Goal: Check status: Check status

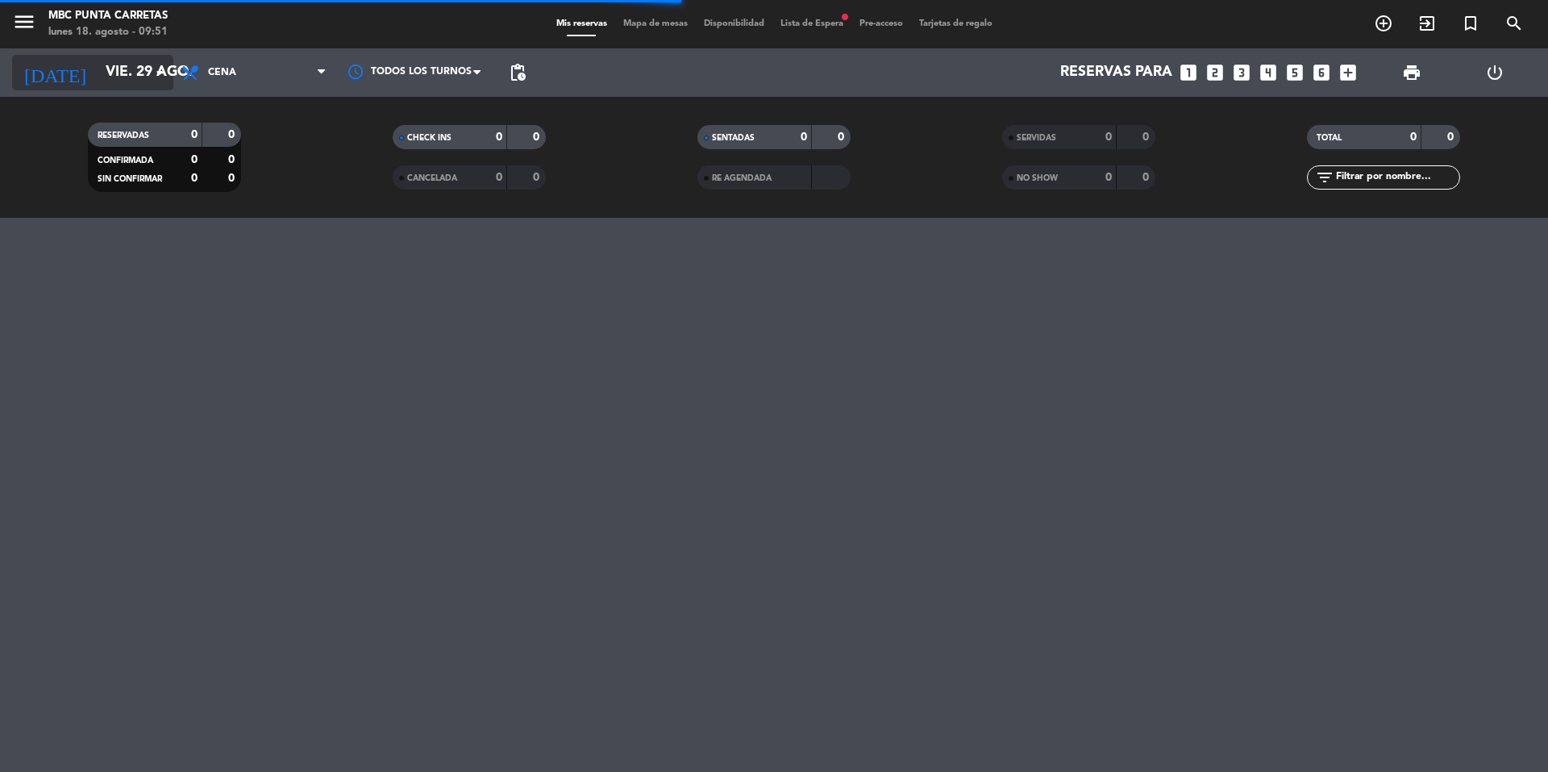
click at [108, 68] on input "vie. 29 ago." at bounding box center [191, 72] width 187 height 32
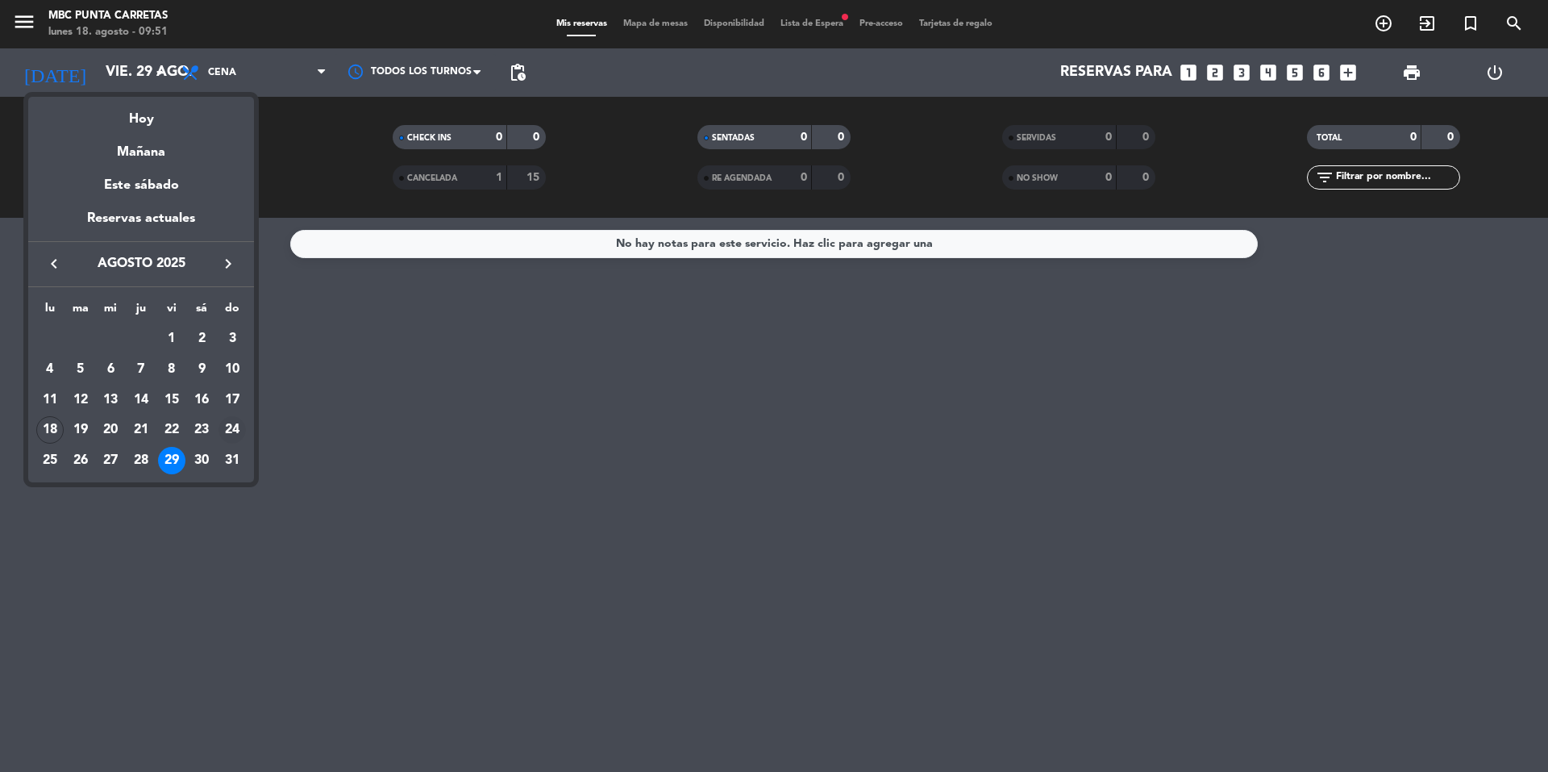
click at [229, 433] on div "24" at bounding box center [231, 429] width 27 height 27
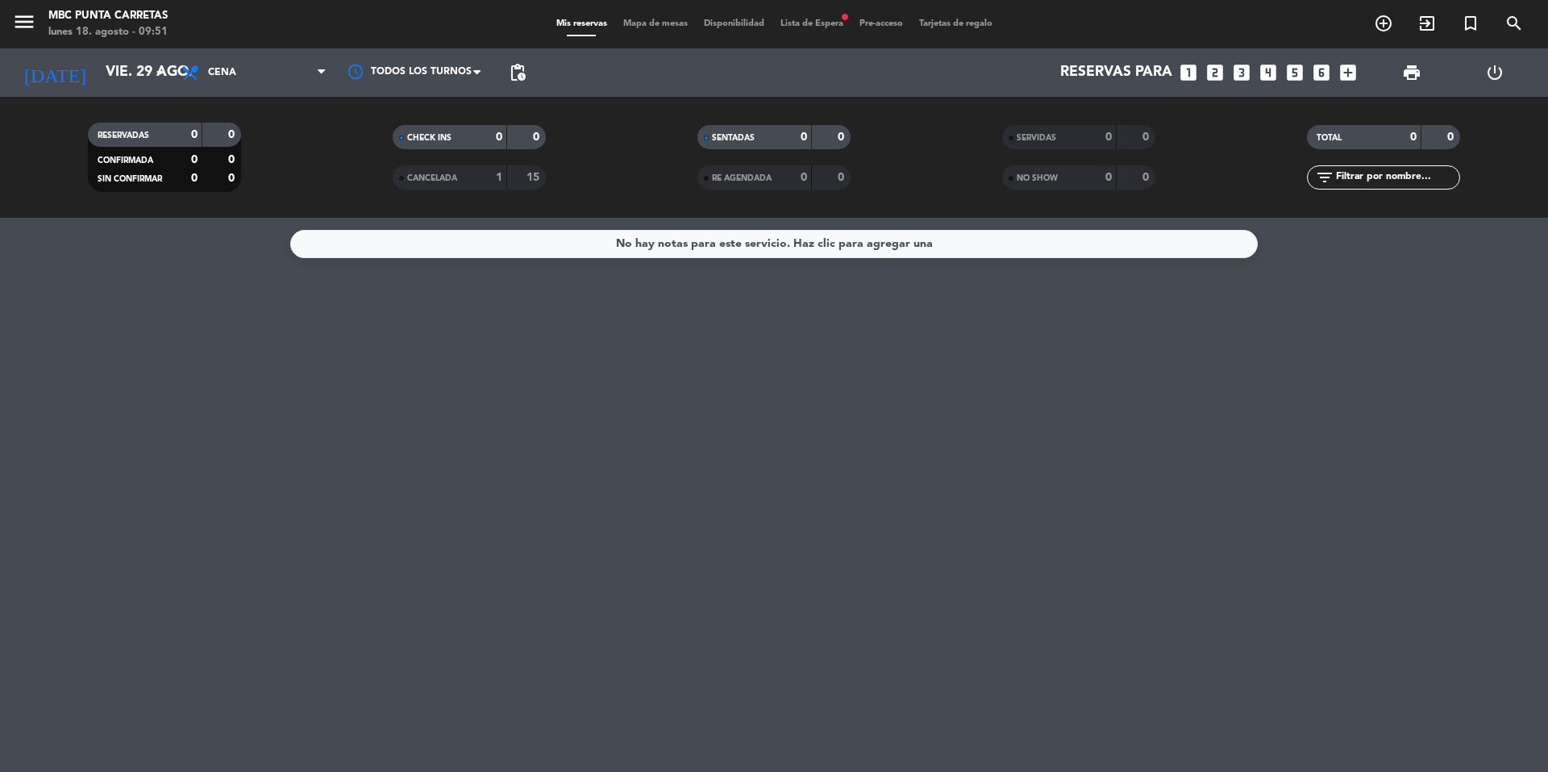
type input "dom. 24 ago."
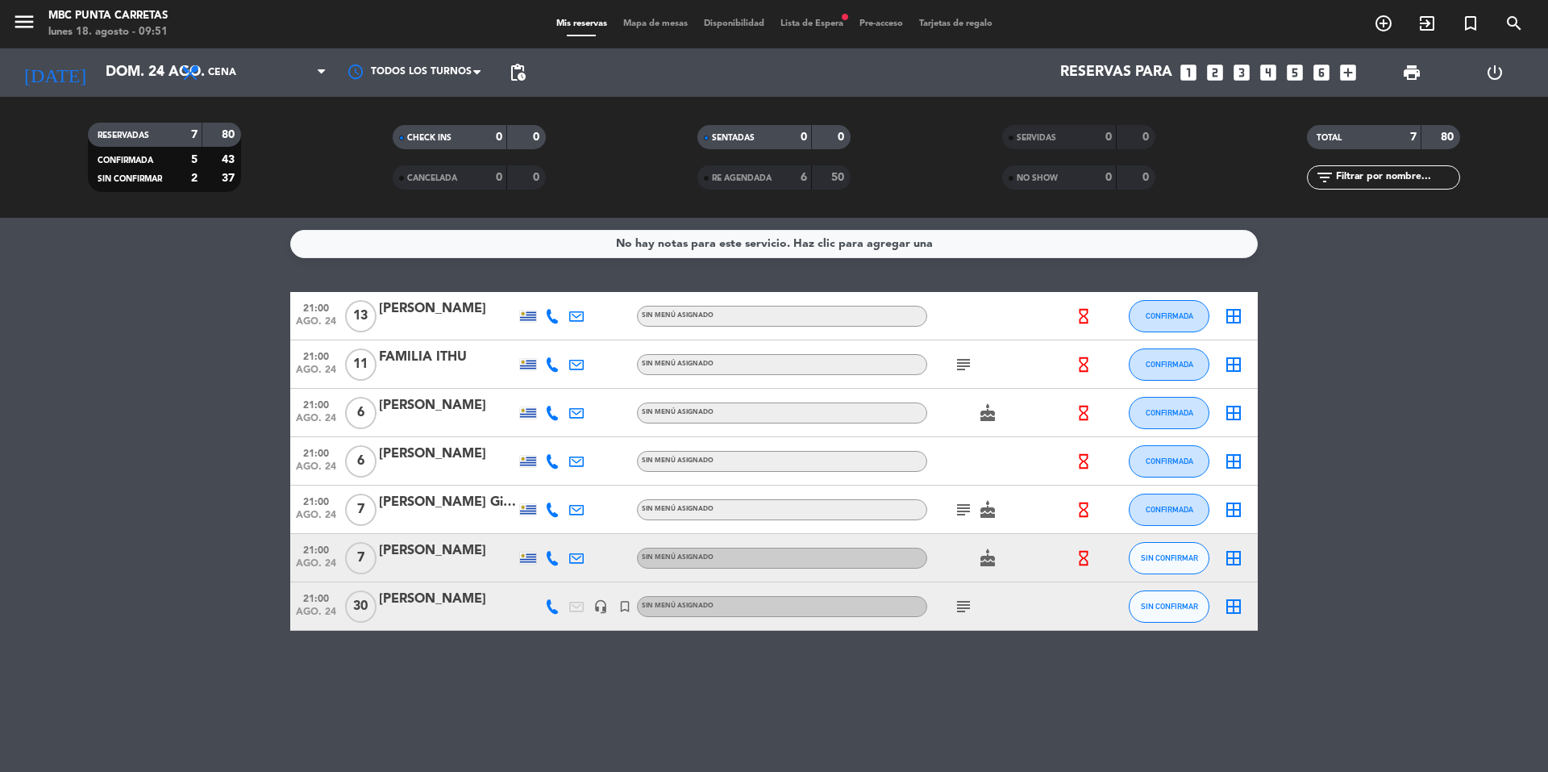
click at [808, 23] on span "Lista de Espera fiber_manual_record" at bounding box center [811, 23] width 79 height 9
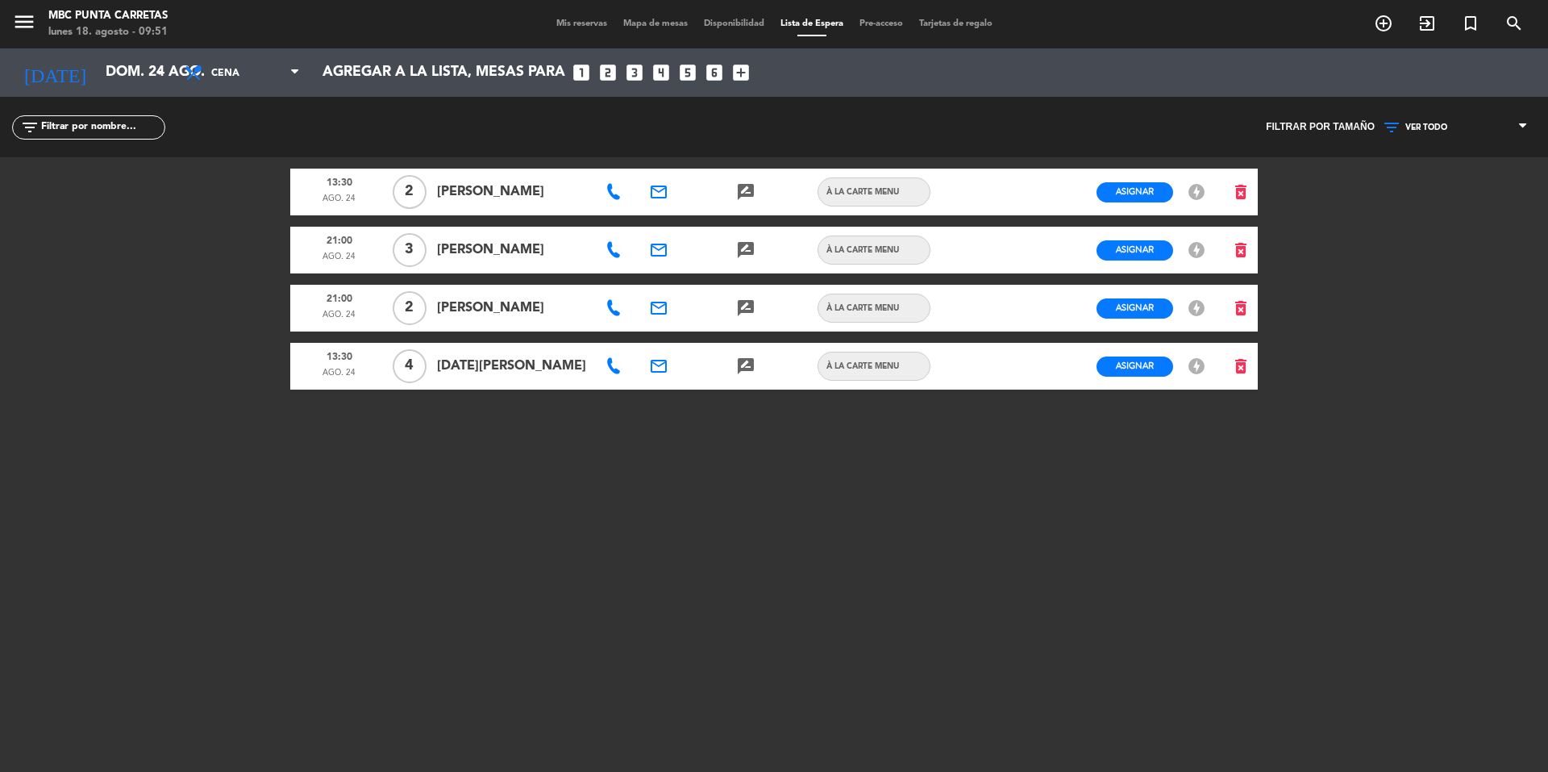
click at [572, 27] on span "Mis reservas" at bounding box center [581, 23] width 67 height 9
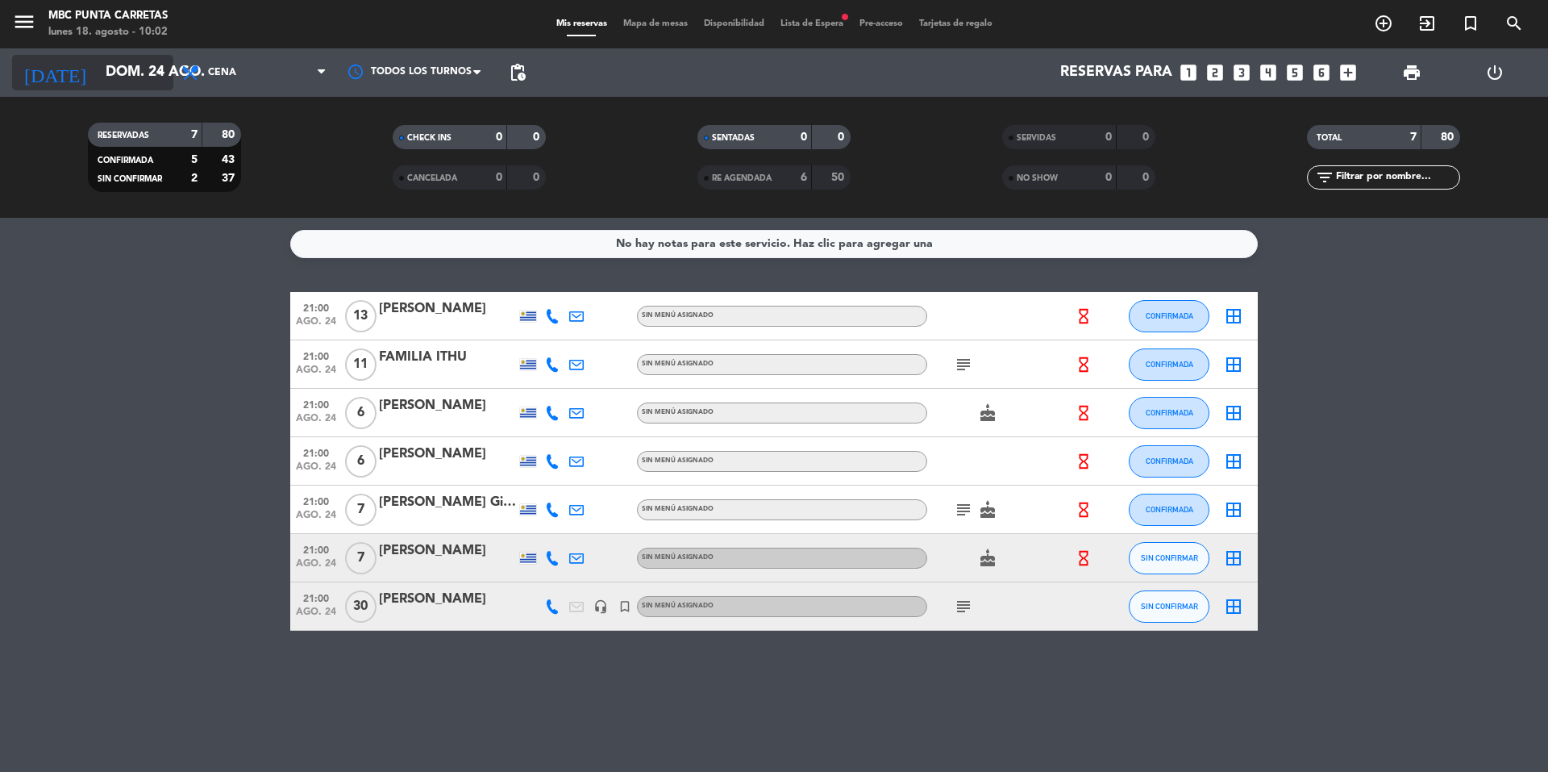
click at [120, 70] on input "dom. 24 ago." at bounding box center [191, 72] width 187 height 32
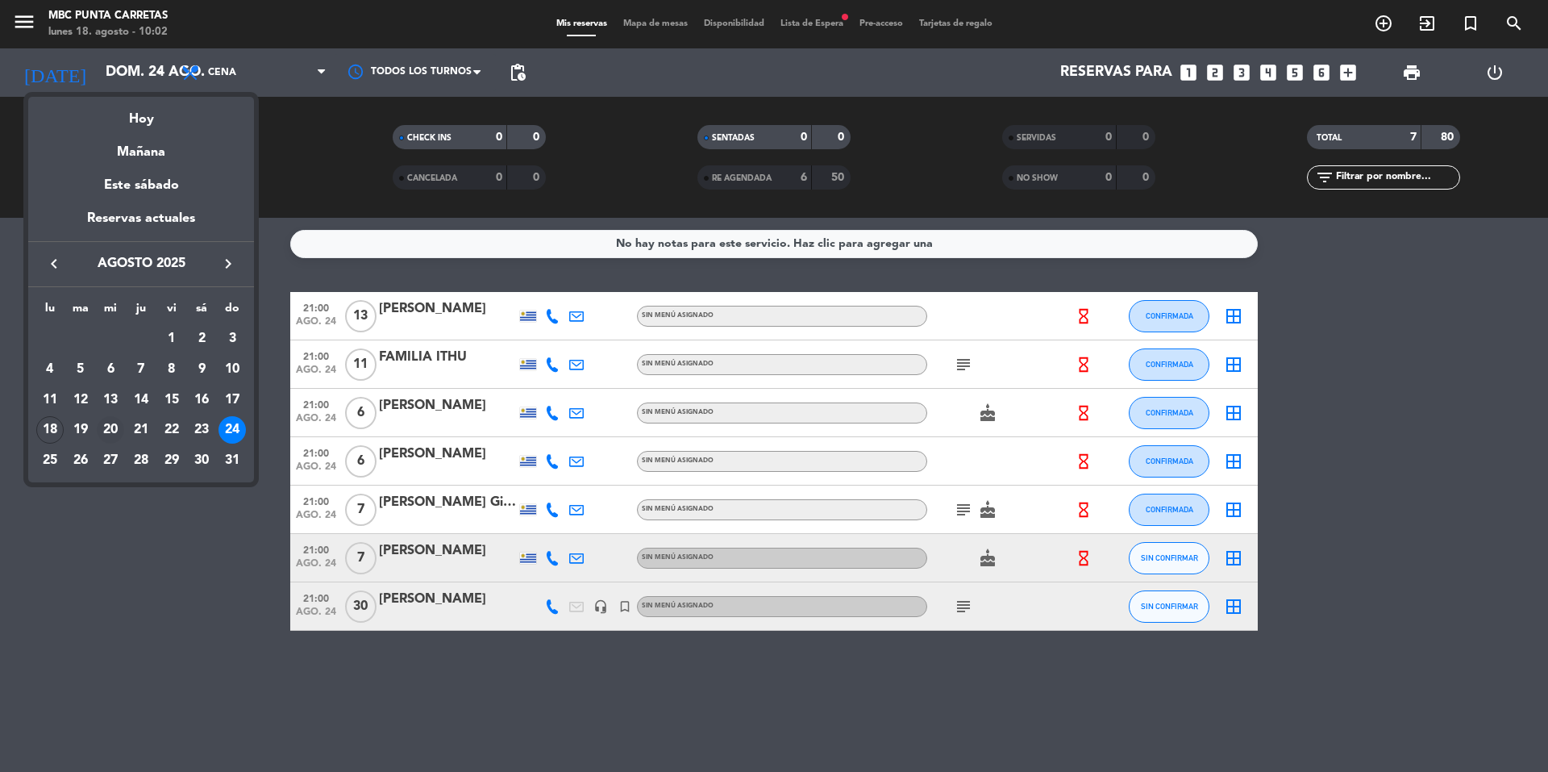
click at [113, 426] on div "20" at bounding box center [110, 429] width 27 height 27
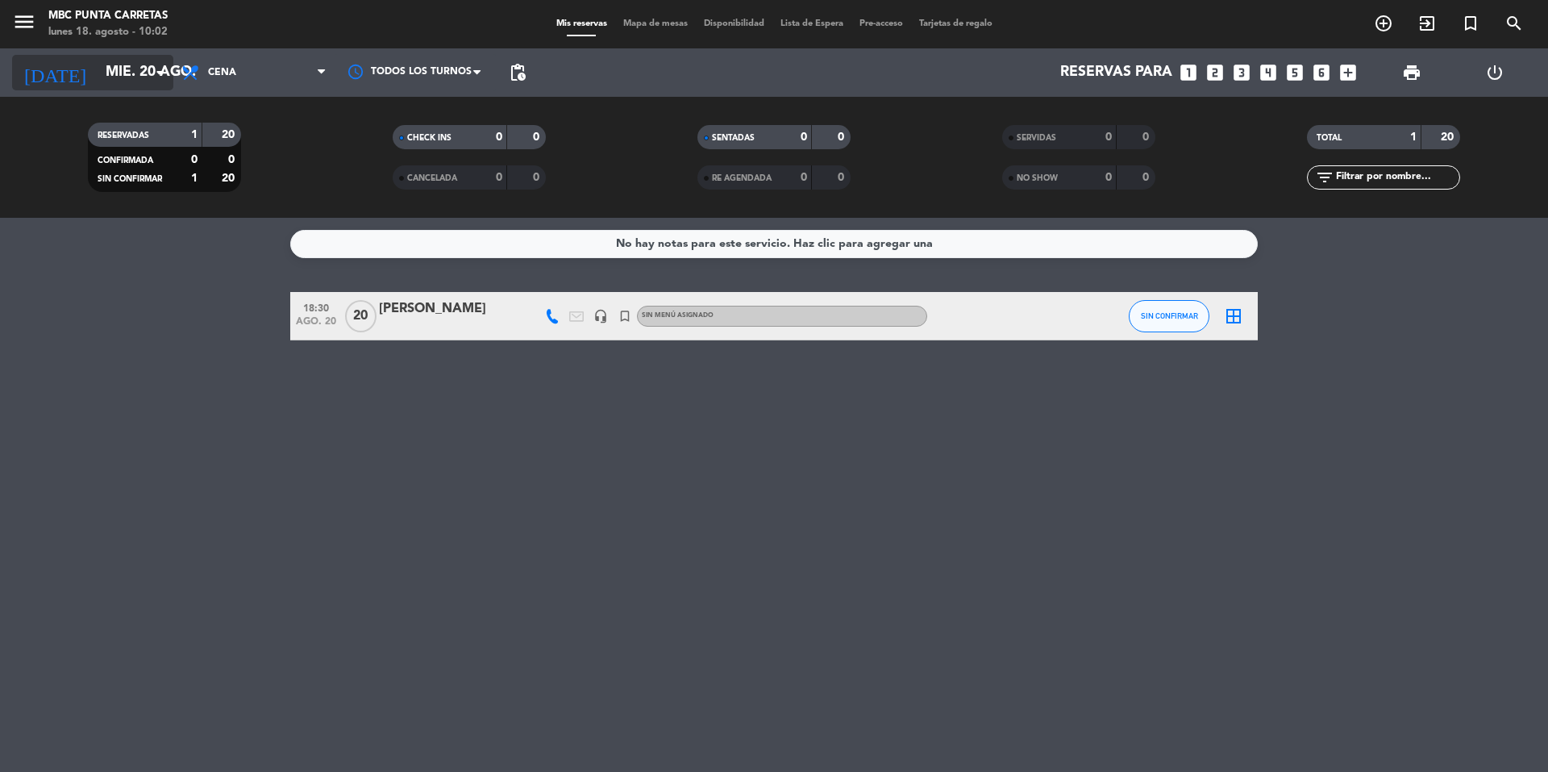
click at [109, 73] on input "mié. 20 ago." at bounding box center [191, 72] width 187 height 32
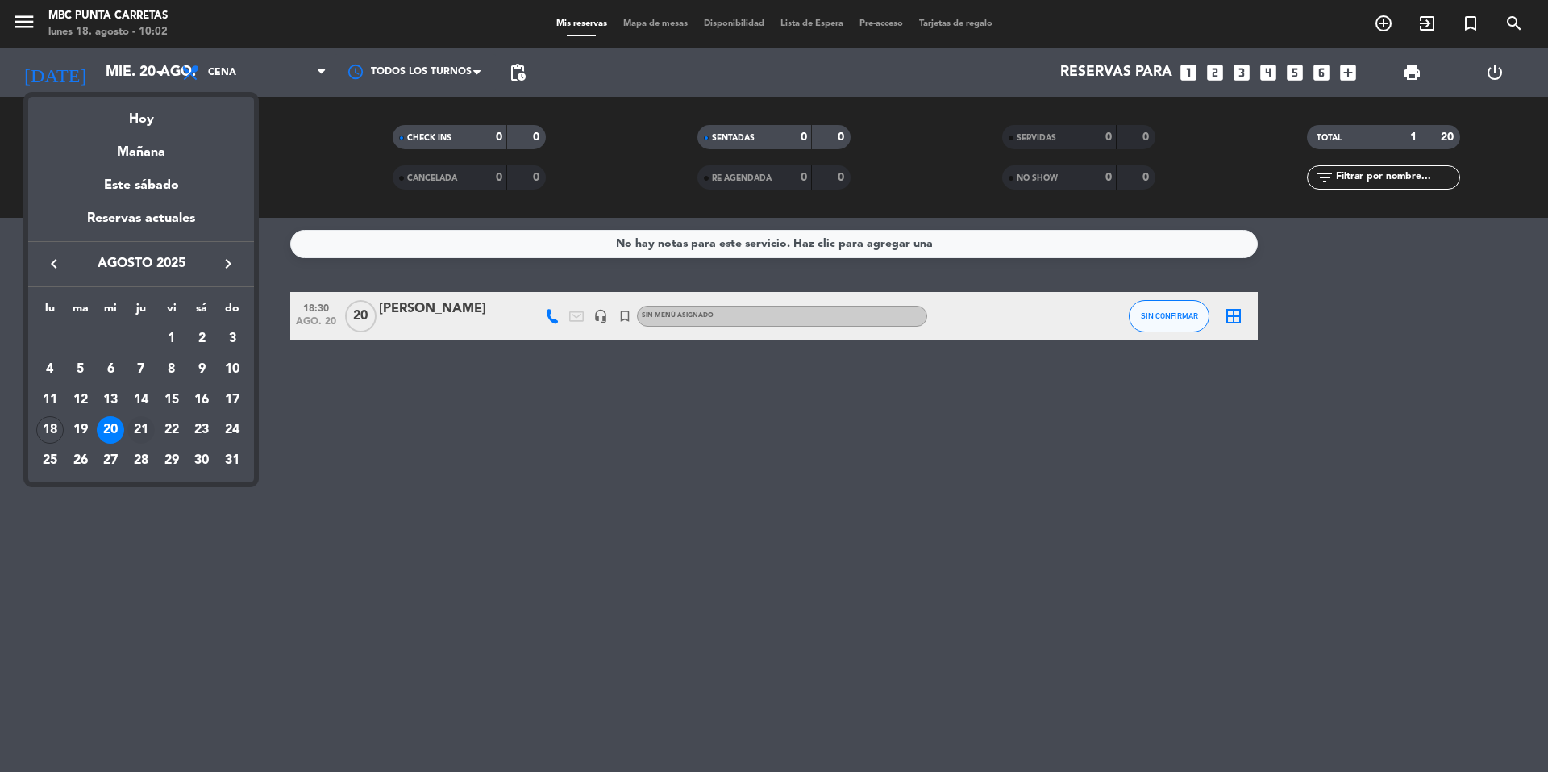
click at [143, 428] on div "21" at bounding box center [140, 429] width 27 height 27
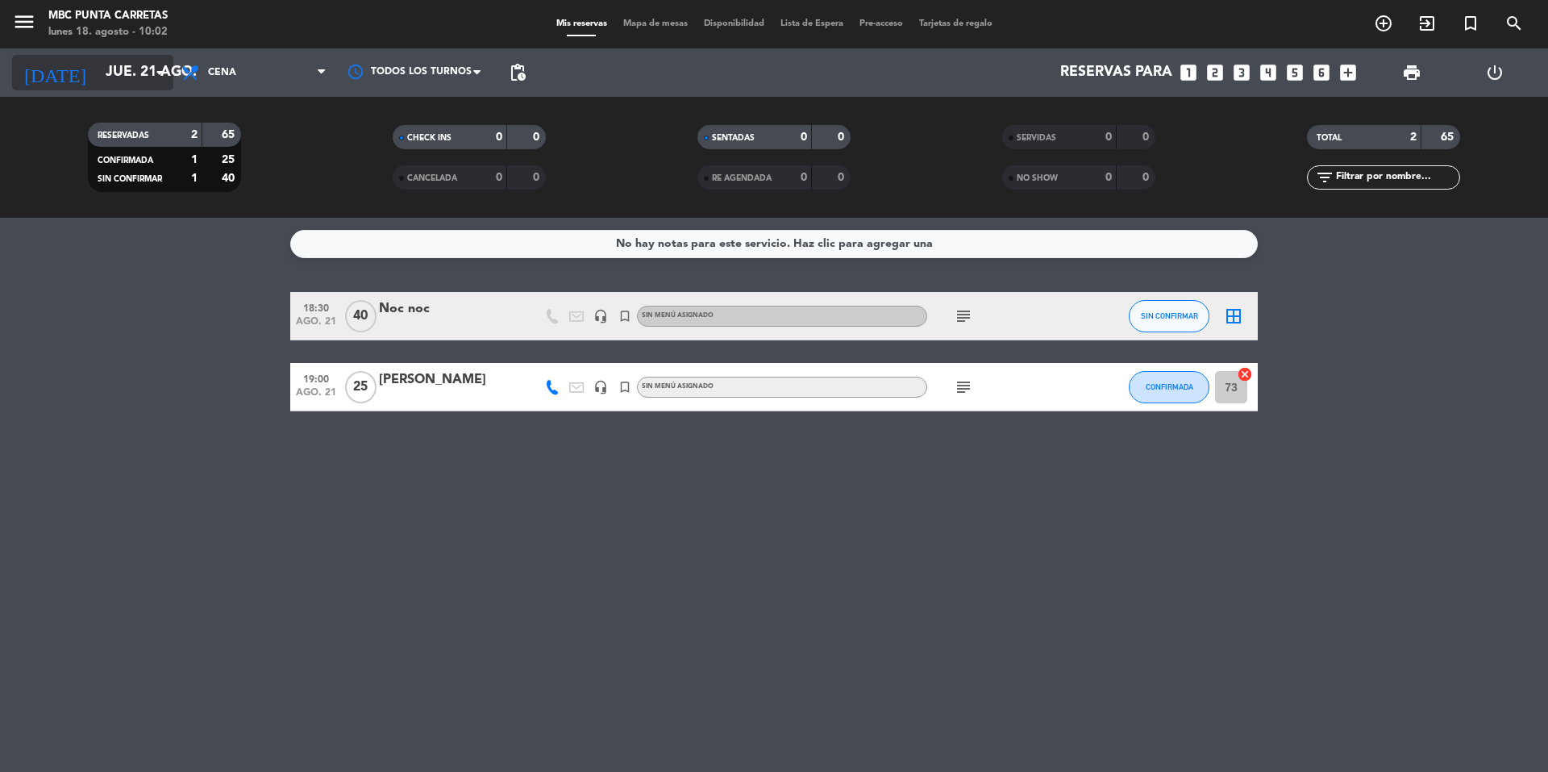
click at [106, 63] on input "jue. 21 ago." at bounding box center [191, 72] width 187 height 32
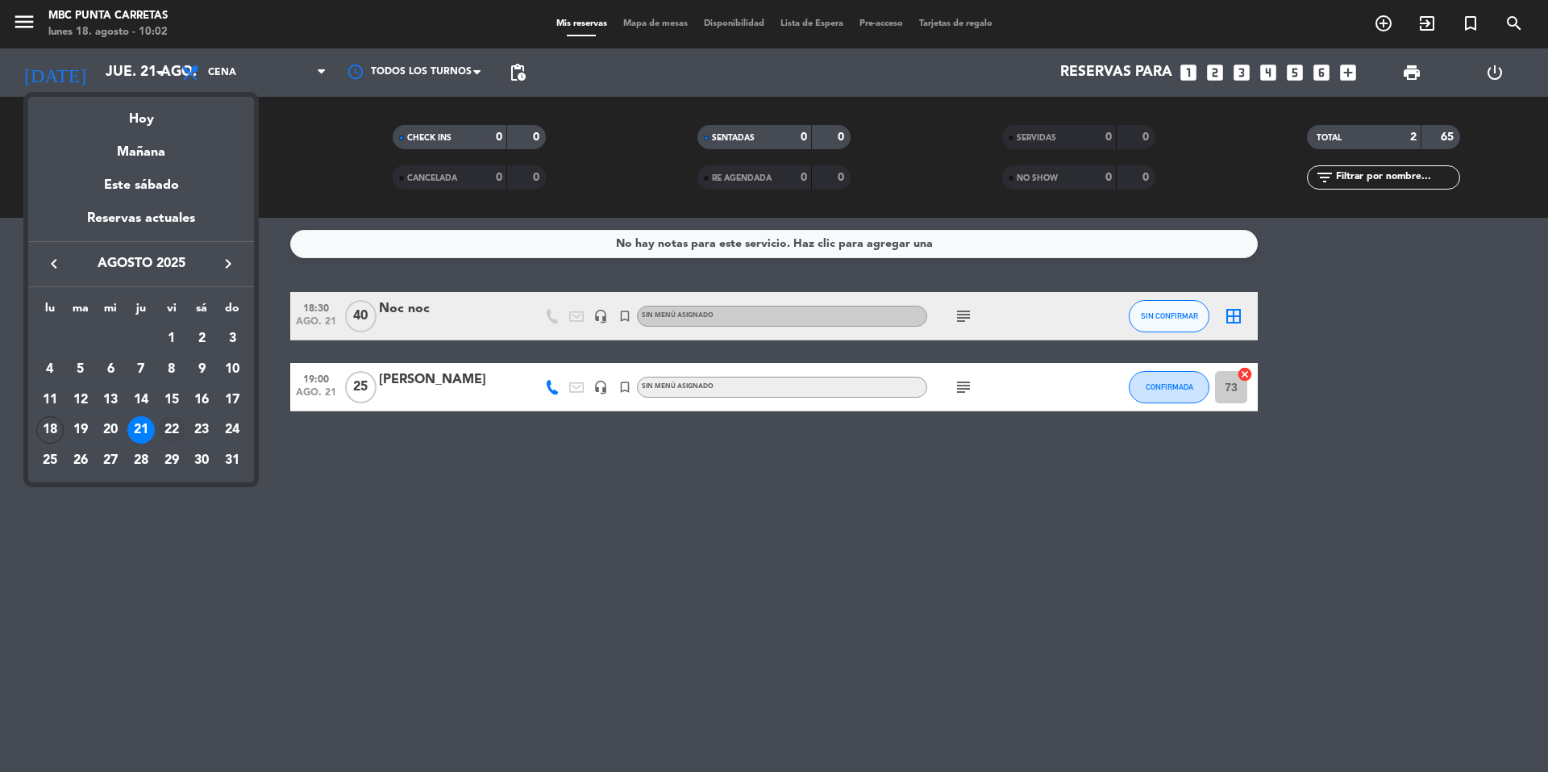
click at [175, 424] on div "22" at bounding box center [171, 429] width 27 height 27
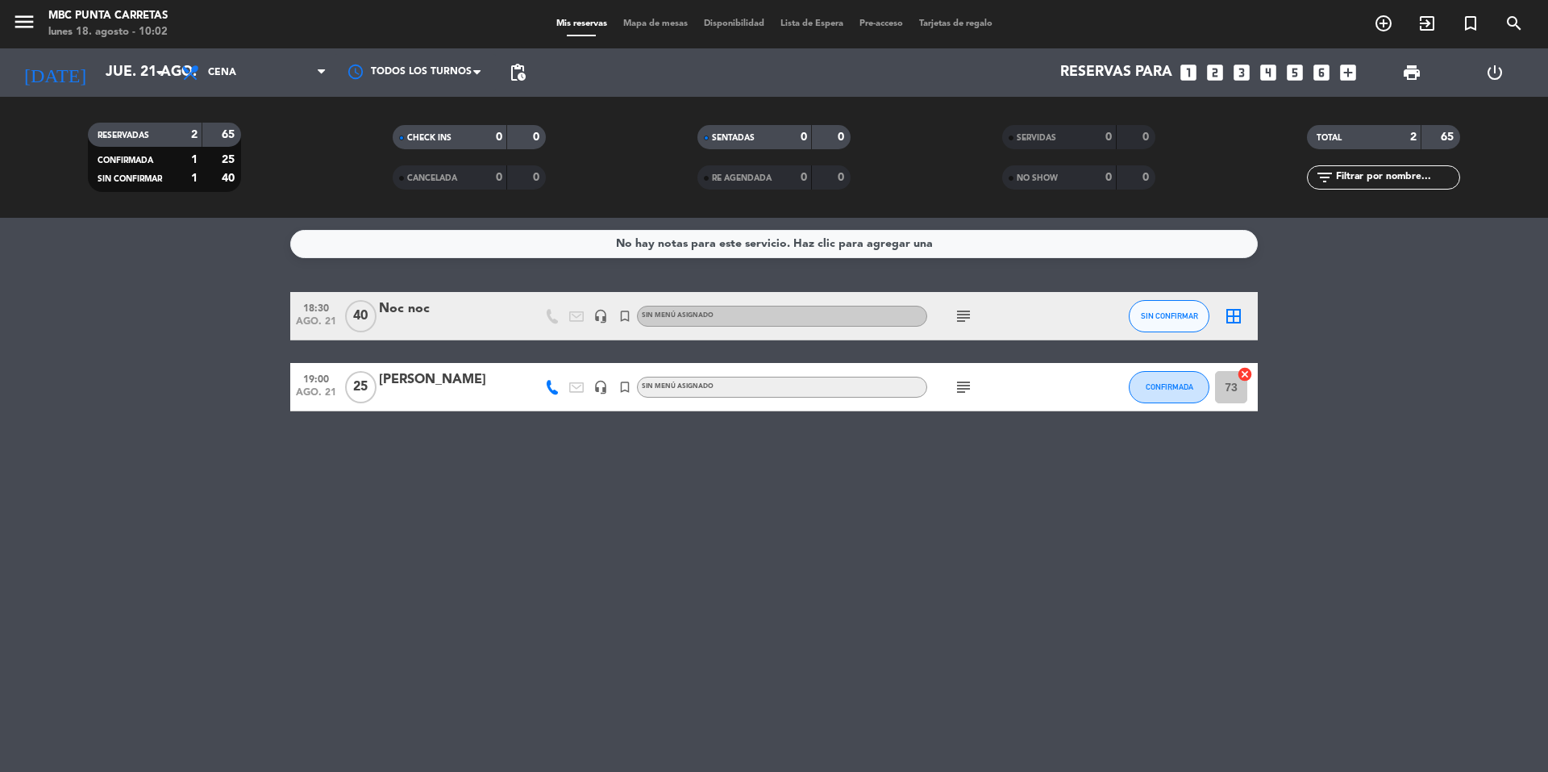
type input "vie. 22 ago."
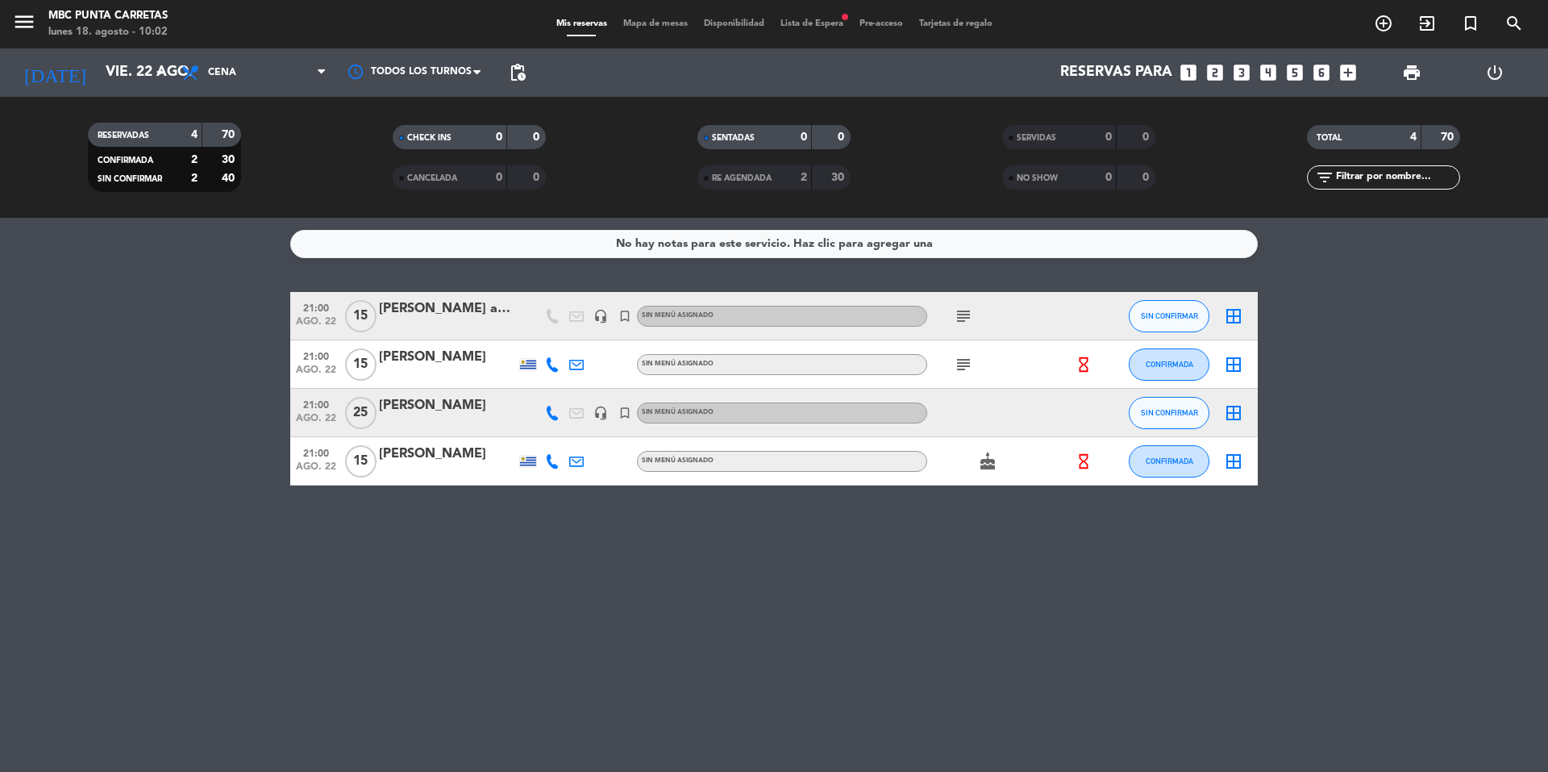
click at [805, 22] on span "Lista de Espera fiber_manual_record" at bounding box center [811, 23] width 79 height 9
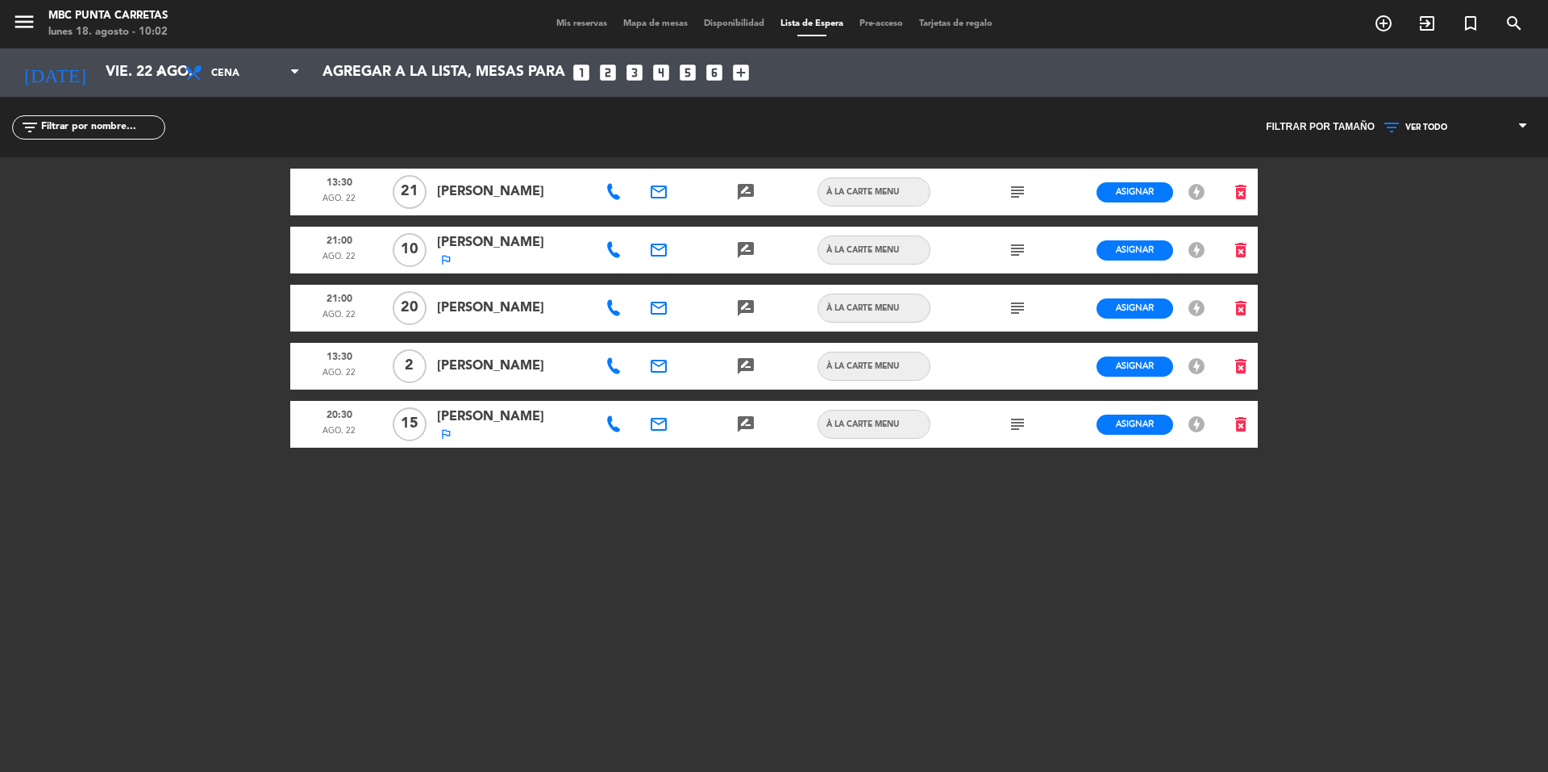
click at [1017, 428] on icon "subject" at bounding box center [1017, 423] width 19 height 19
click at [1017, 306] on icon "subject" at bounding box center [1017, 307] width 19 height 19
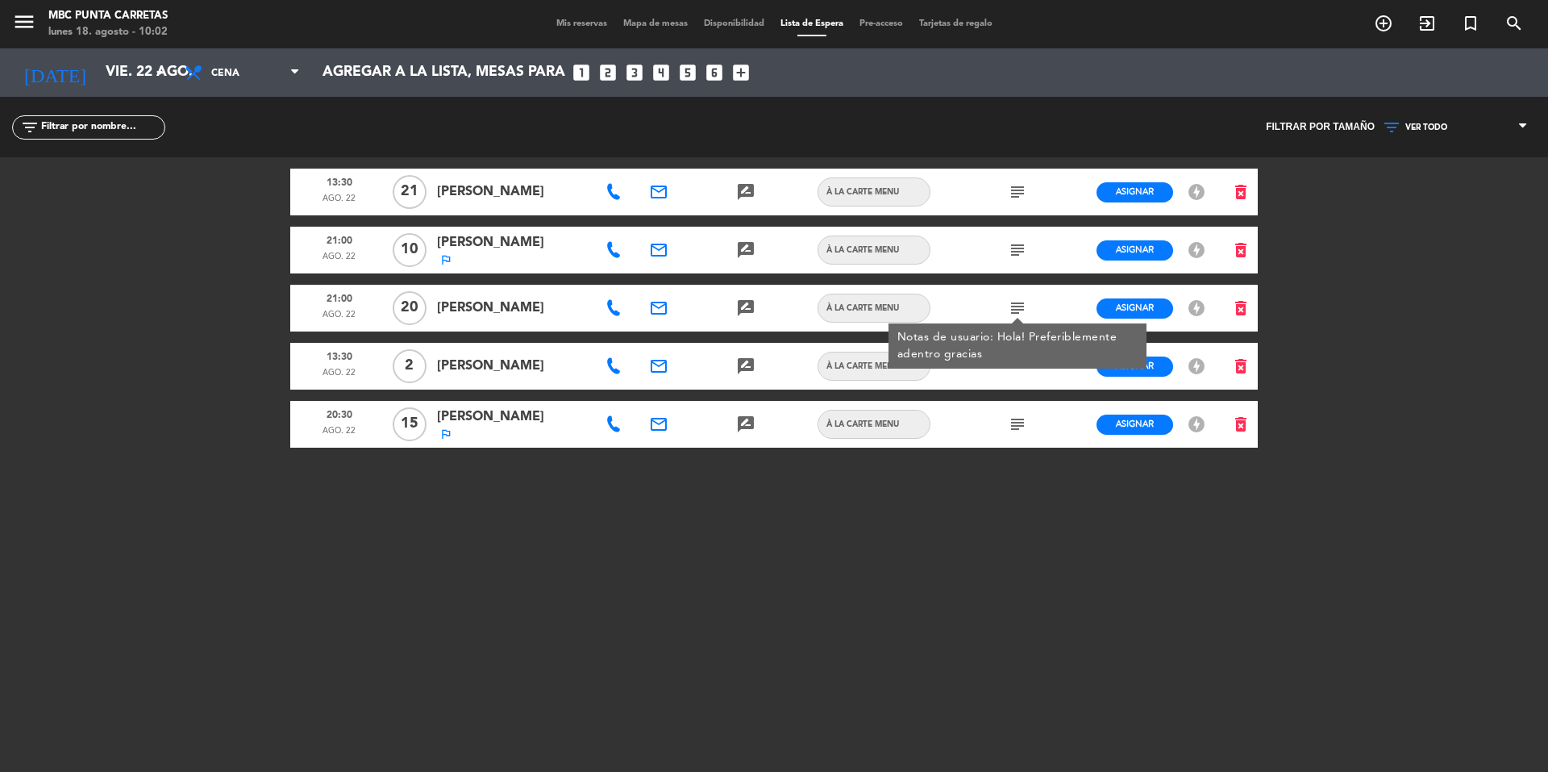
click at [1017, 247] on icon "subject" at bounding box center [1017, 249] width 19 height 19
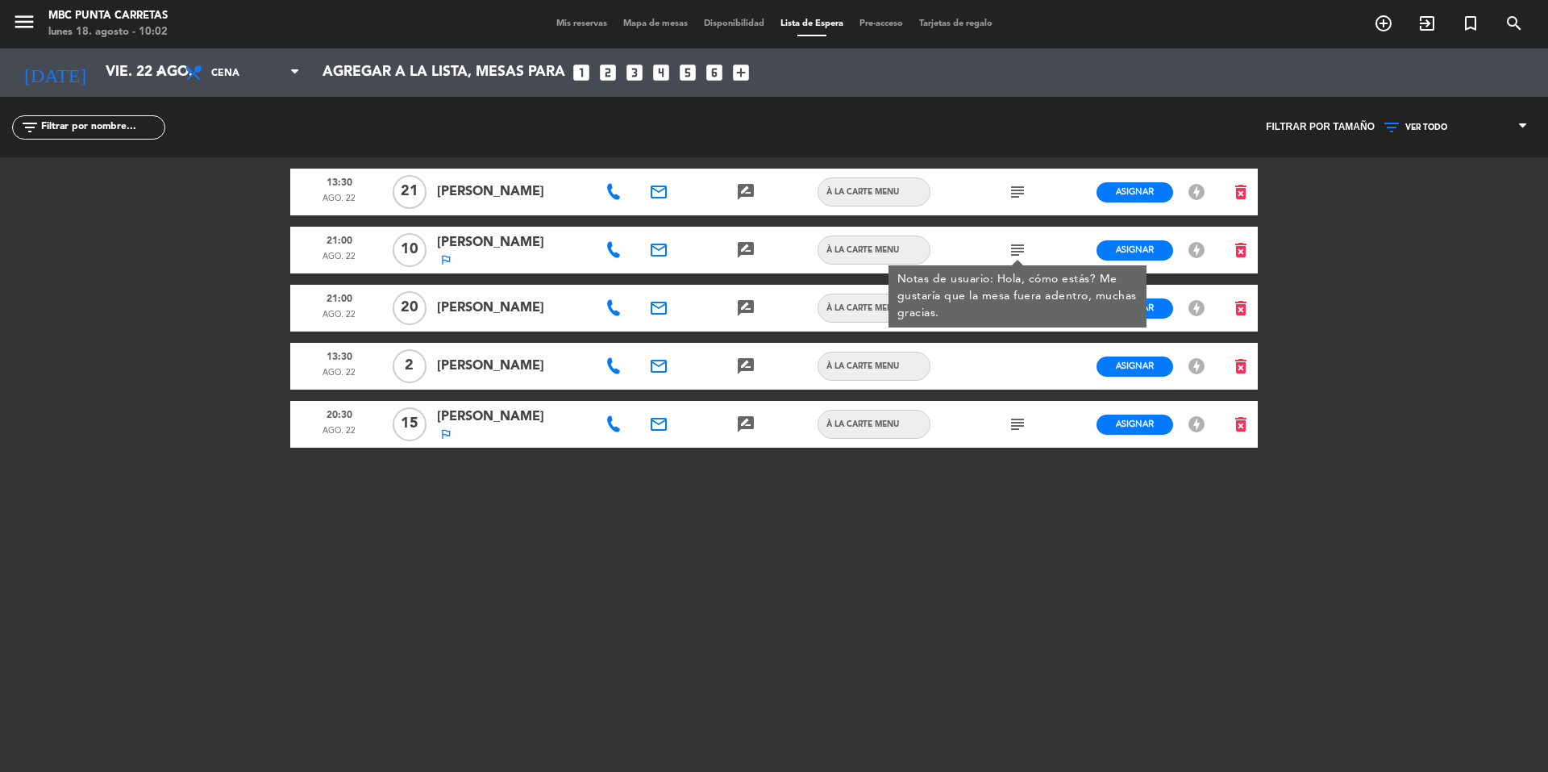
click at [1016, 187] on icon "subject" at bounding box center [1017, 191] width 19 height 19
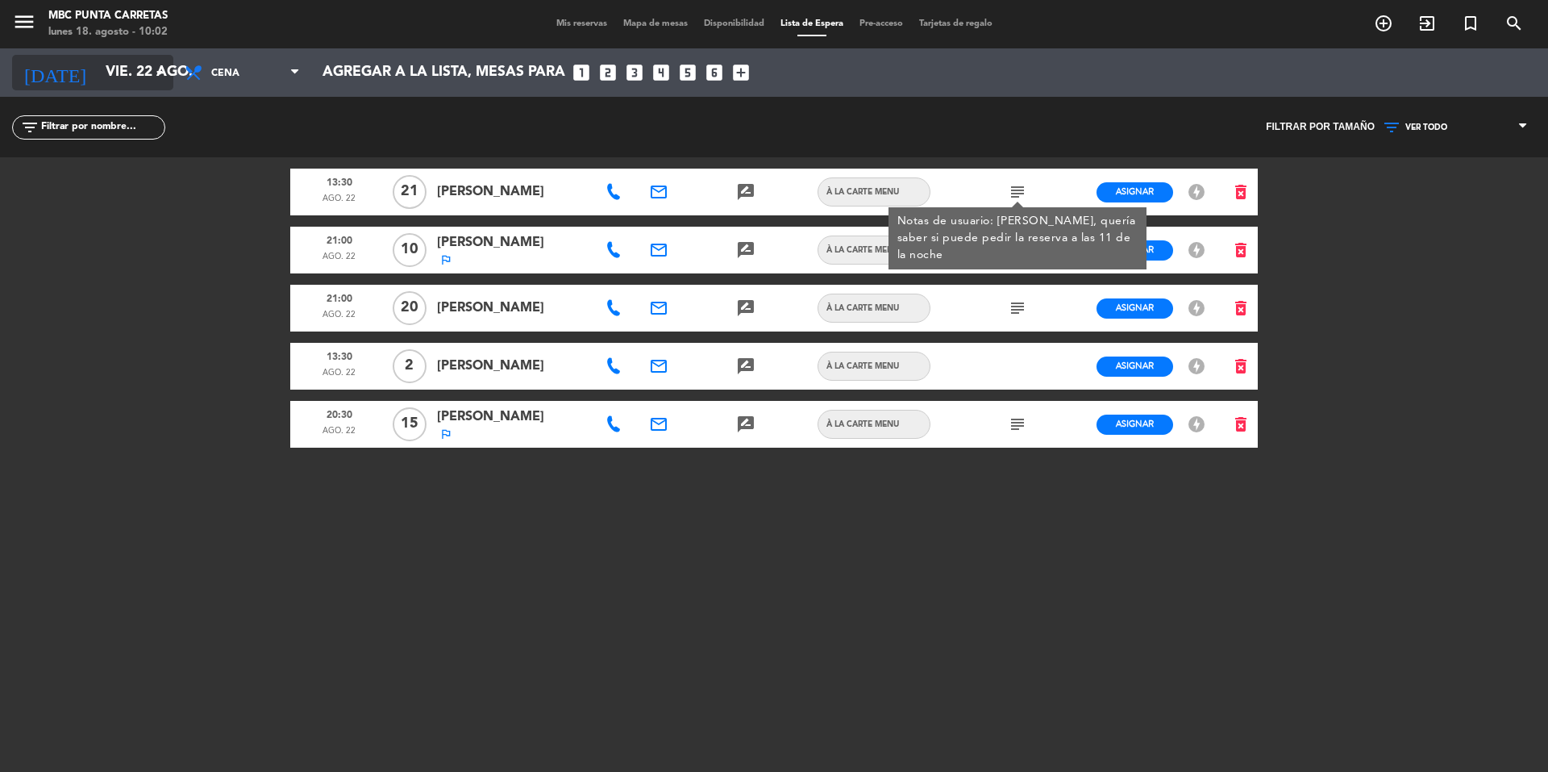
click at [119, 76] on input "vie. 22 ago." at bounding box center [191, 72] width 187 height 32
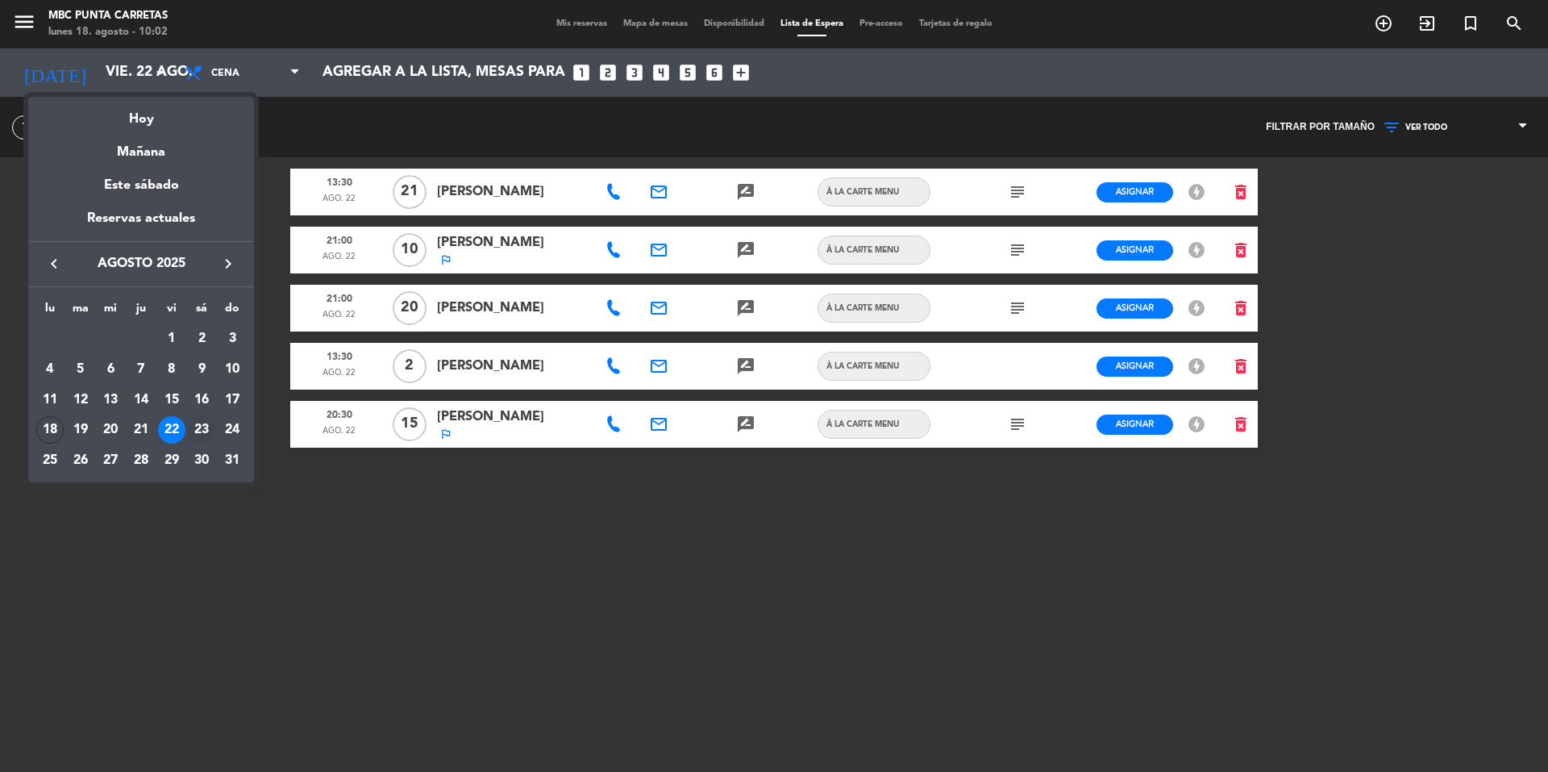
click at [201, 423] on div "23" at bounding box center [201, 429] width 27 height 27
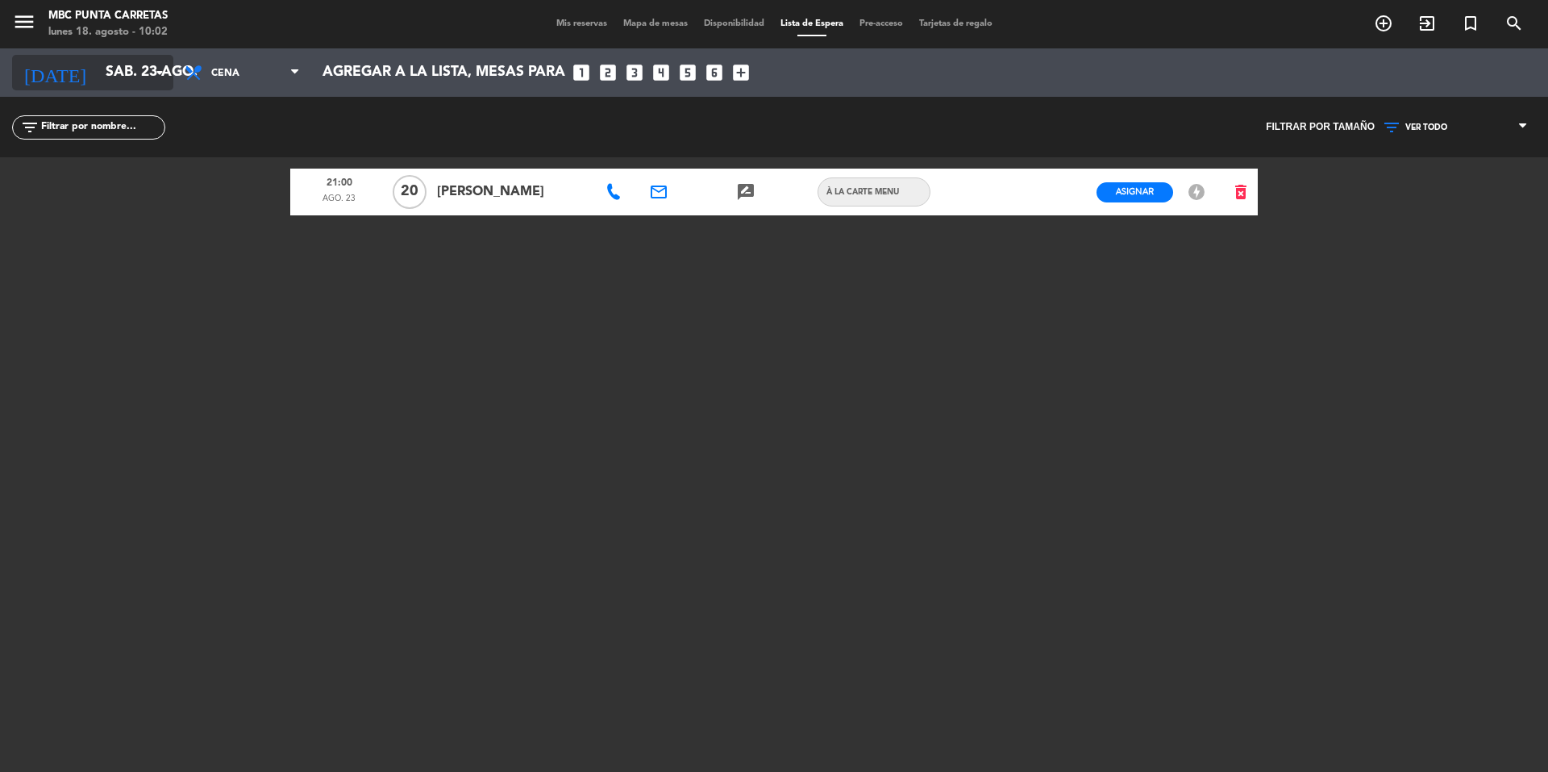
click at [148, 75] on input "sáb. 23 ago." at bounding box center [191, 72] width 187 height 32
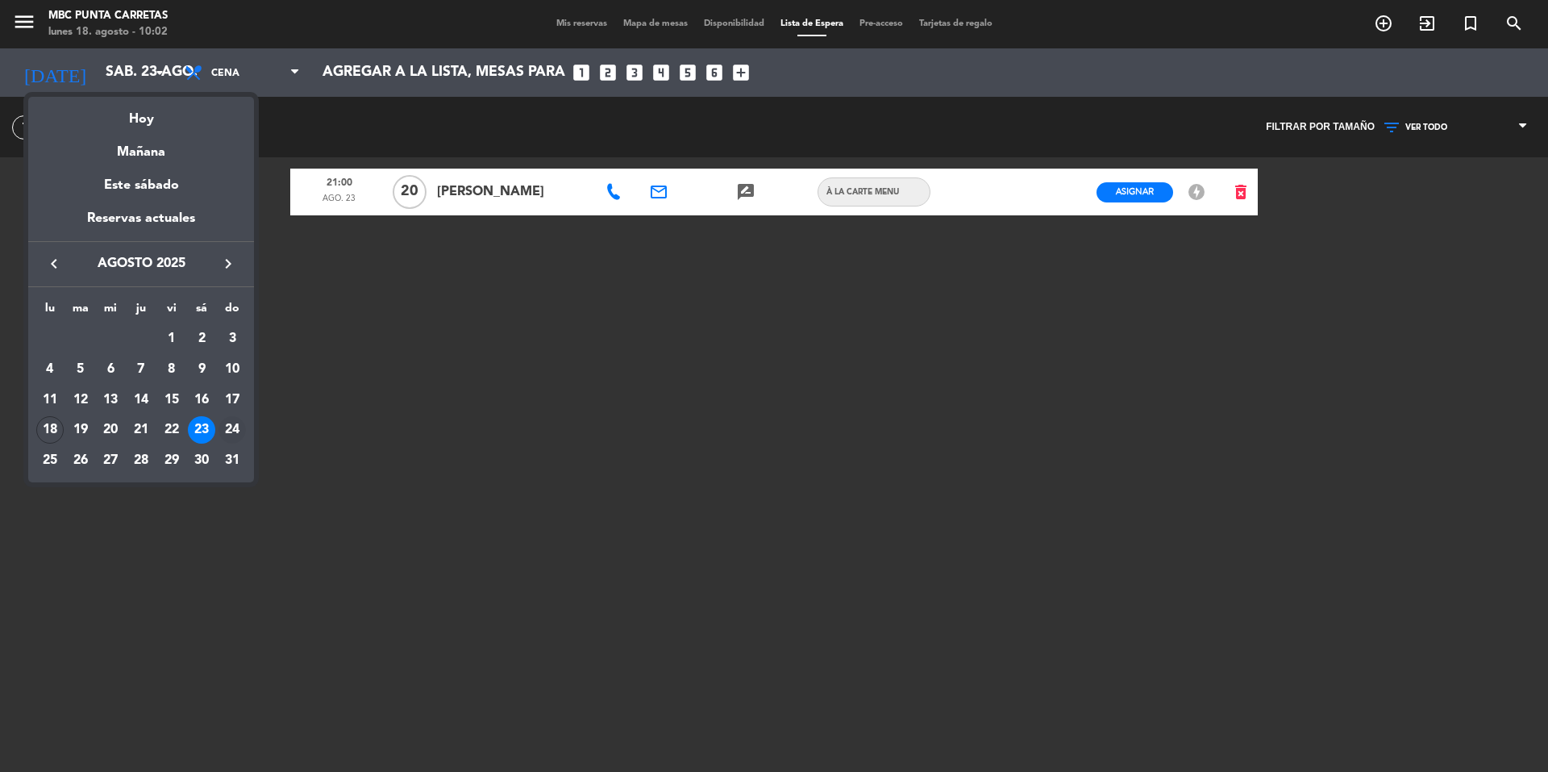
click at [234, 433] on div "24" at bounding box center [231, 429] width 27 height 27
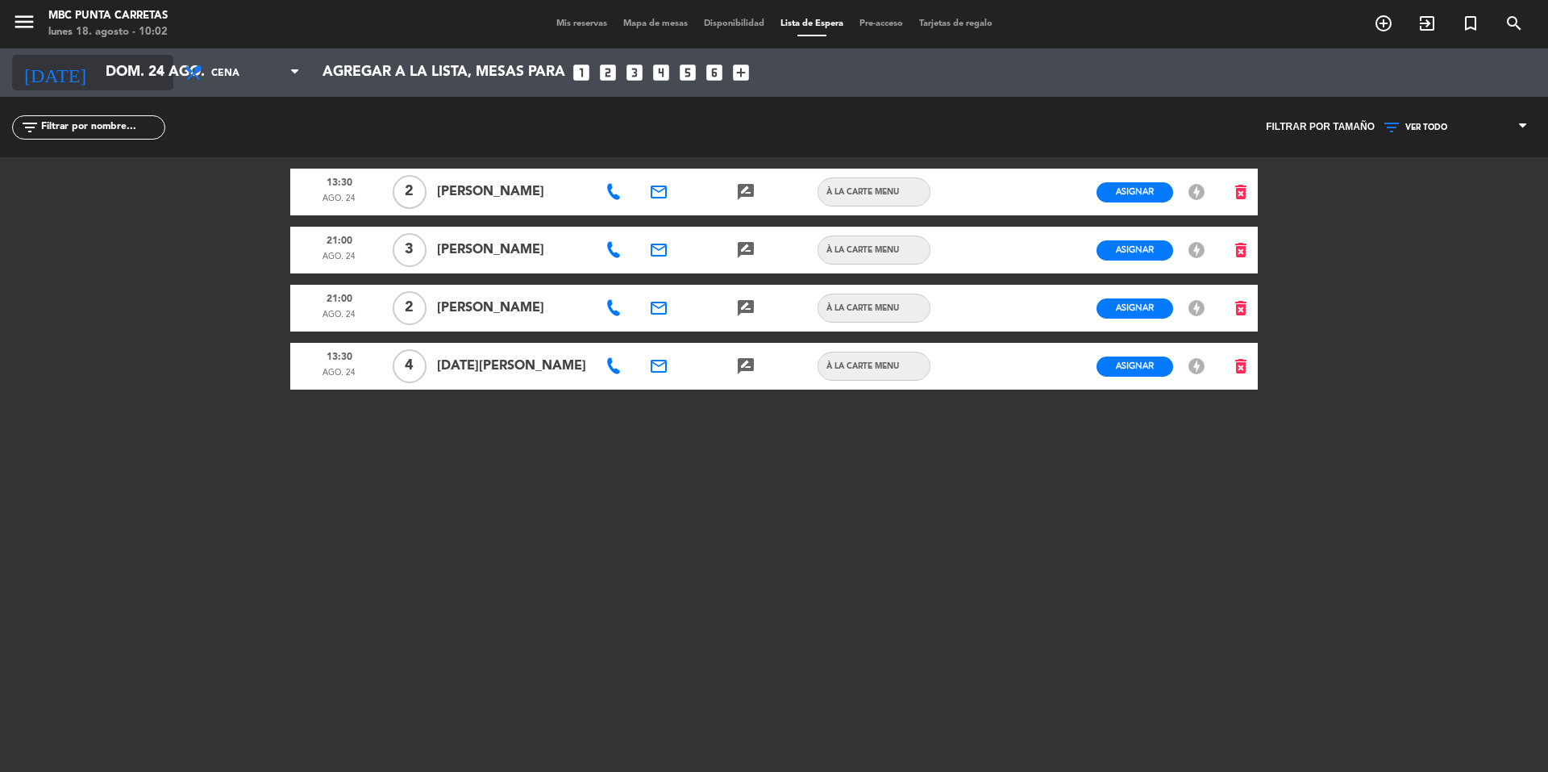
click at [115, 77] on input "dom. 24 ago." at bounding box center [191, 72] width 187 height 32
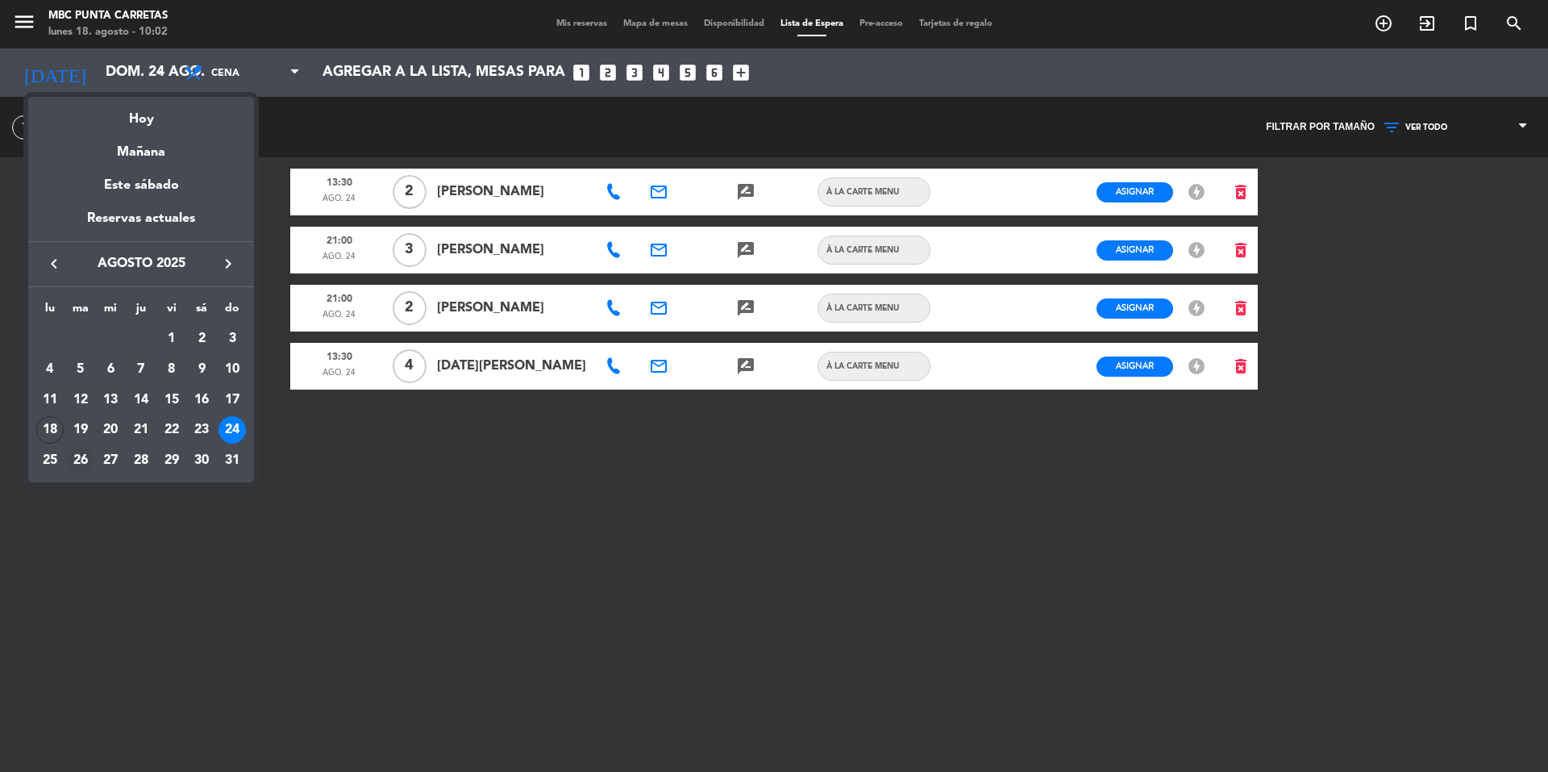
click at [77, 459] on div "26" at bounding box center [80, 460] width 27 height 27
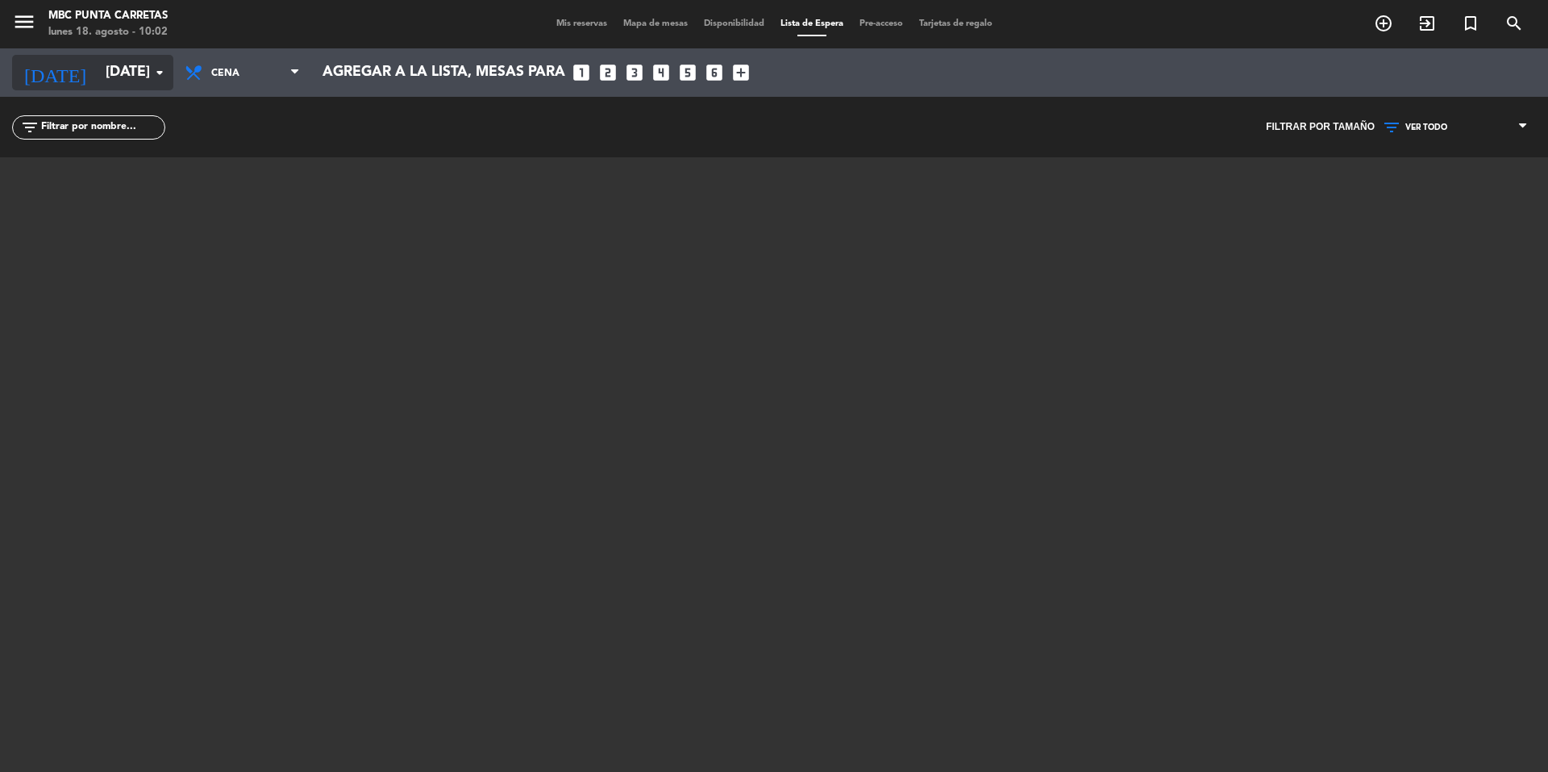
click at [137, 67] on input "[DATE]" at bounding box center [191, 72] width 187 height 32
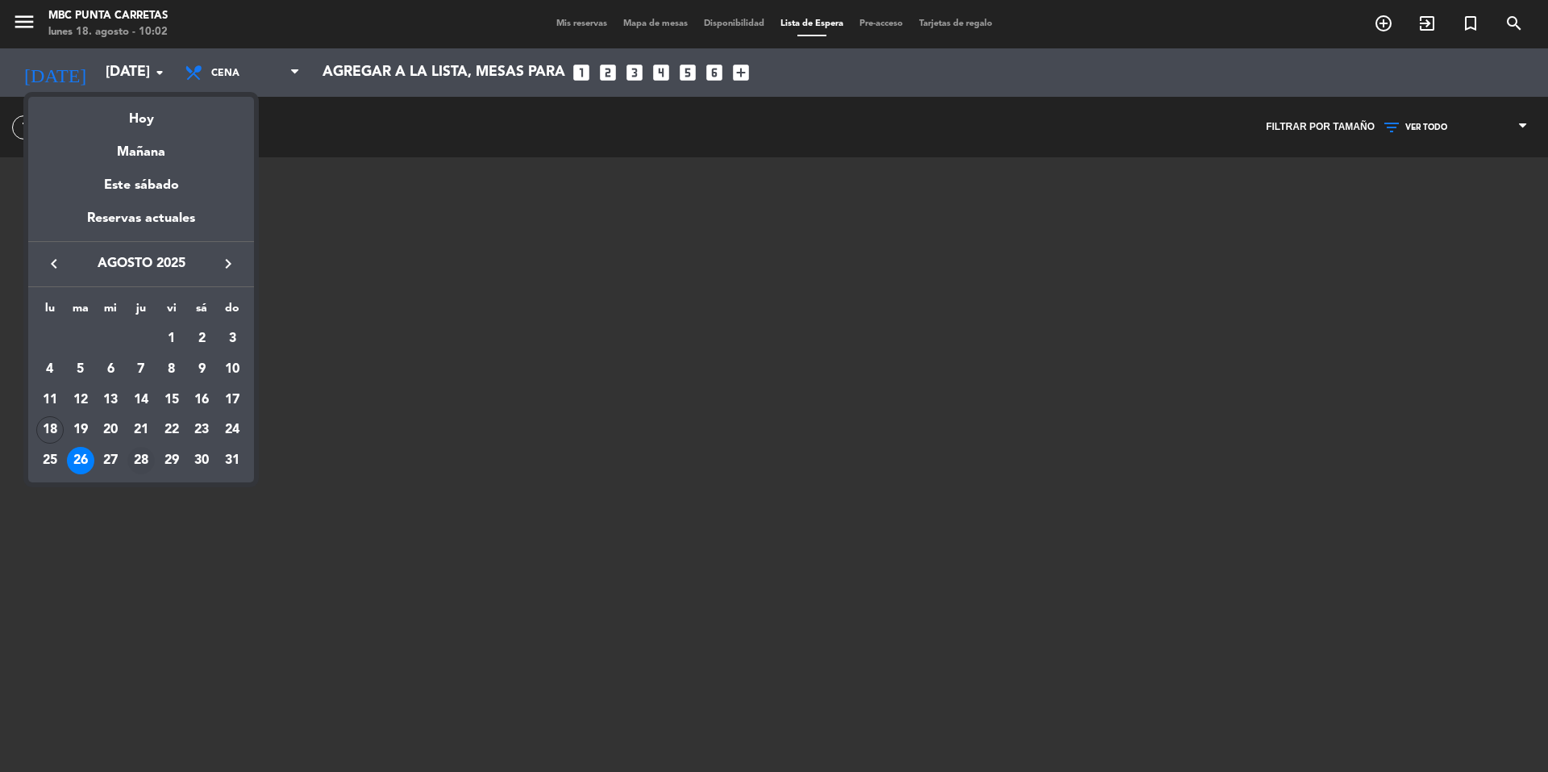
click at [141, 460] on div "28" at bounding box center [140, 460] width 27 height 27
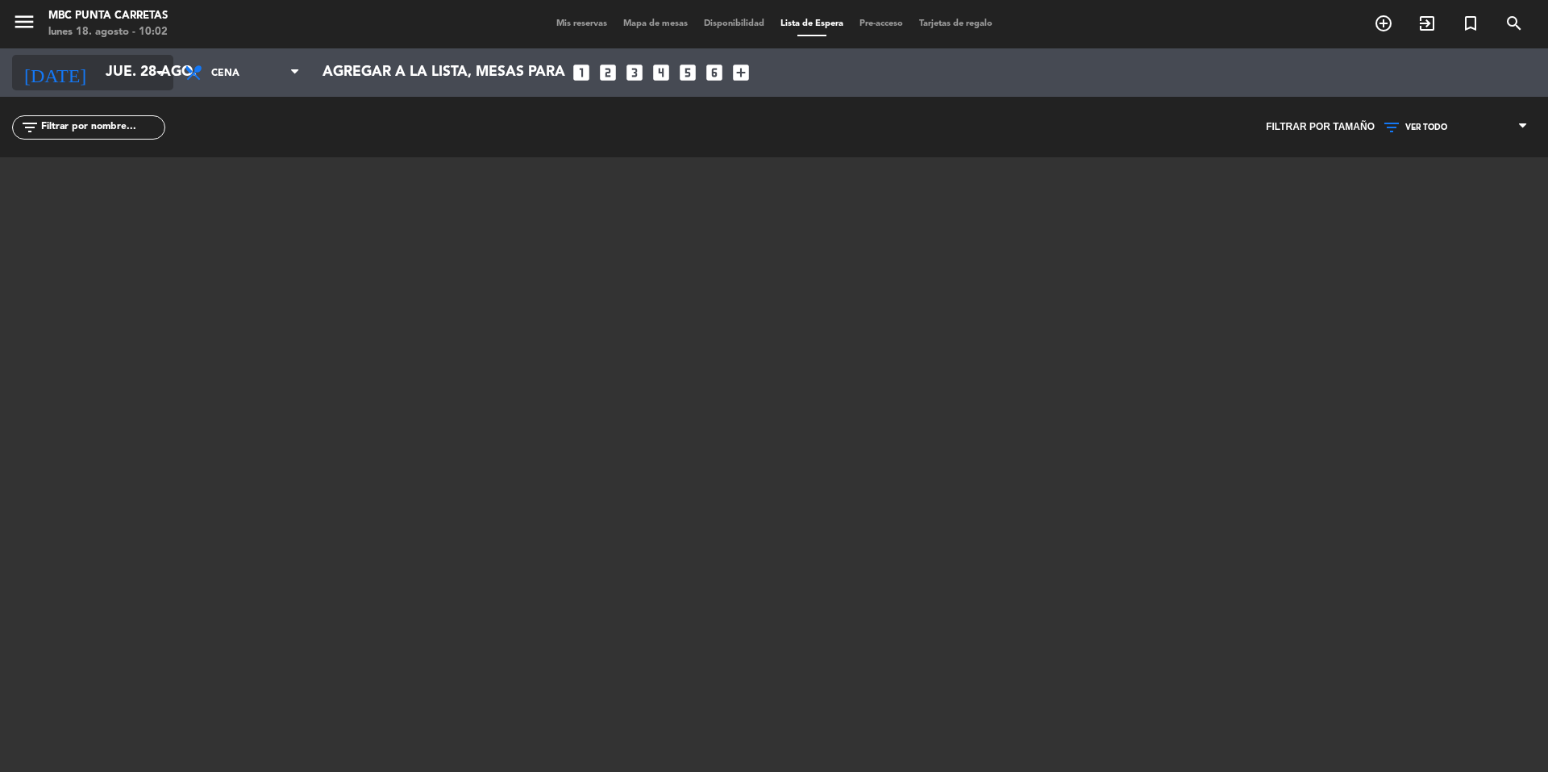
click at [131, 74] on input "jue. 28 ago." at bounding box center [191, 72] width 187 height 32
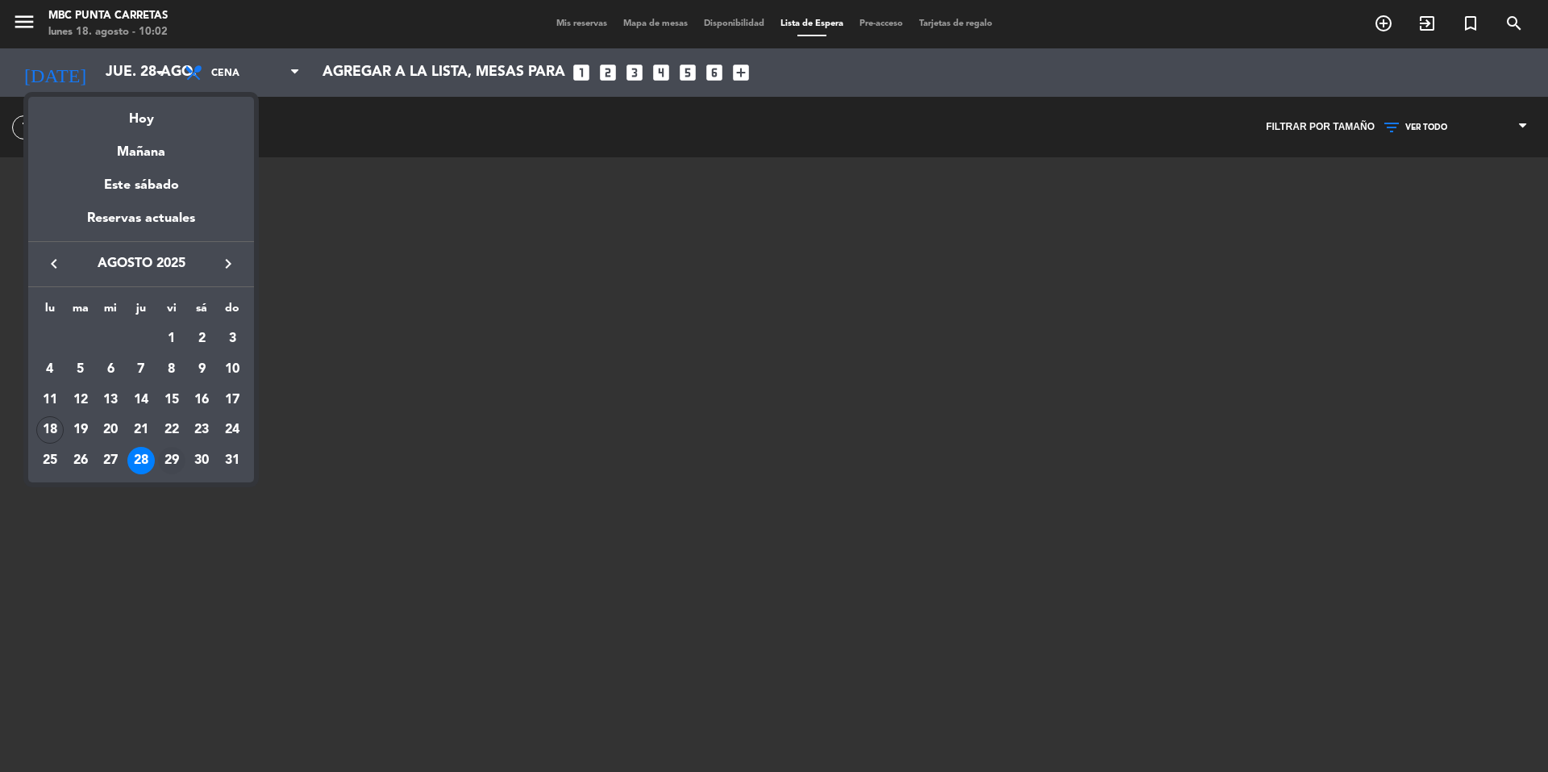
click at [176, 457] on div "29" at bounding box center [171, 460] width 27 height 27
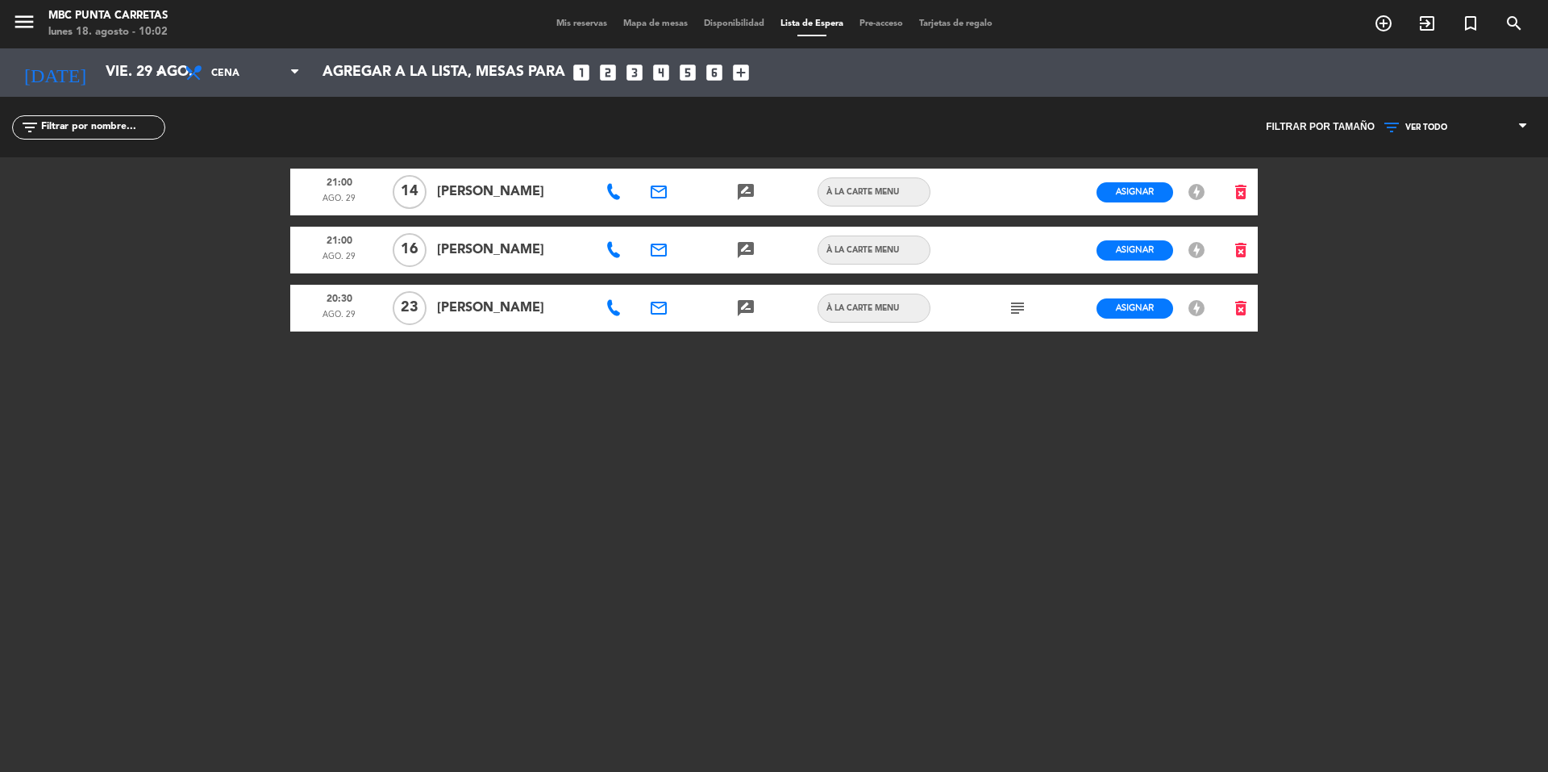
click at [657, 245] on icon "email" at bounding box center [658, 249] width 19 height 19
click at [1017, 311] on icon "subject" at bounding box center [1017, 307] width 19 height 19
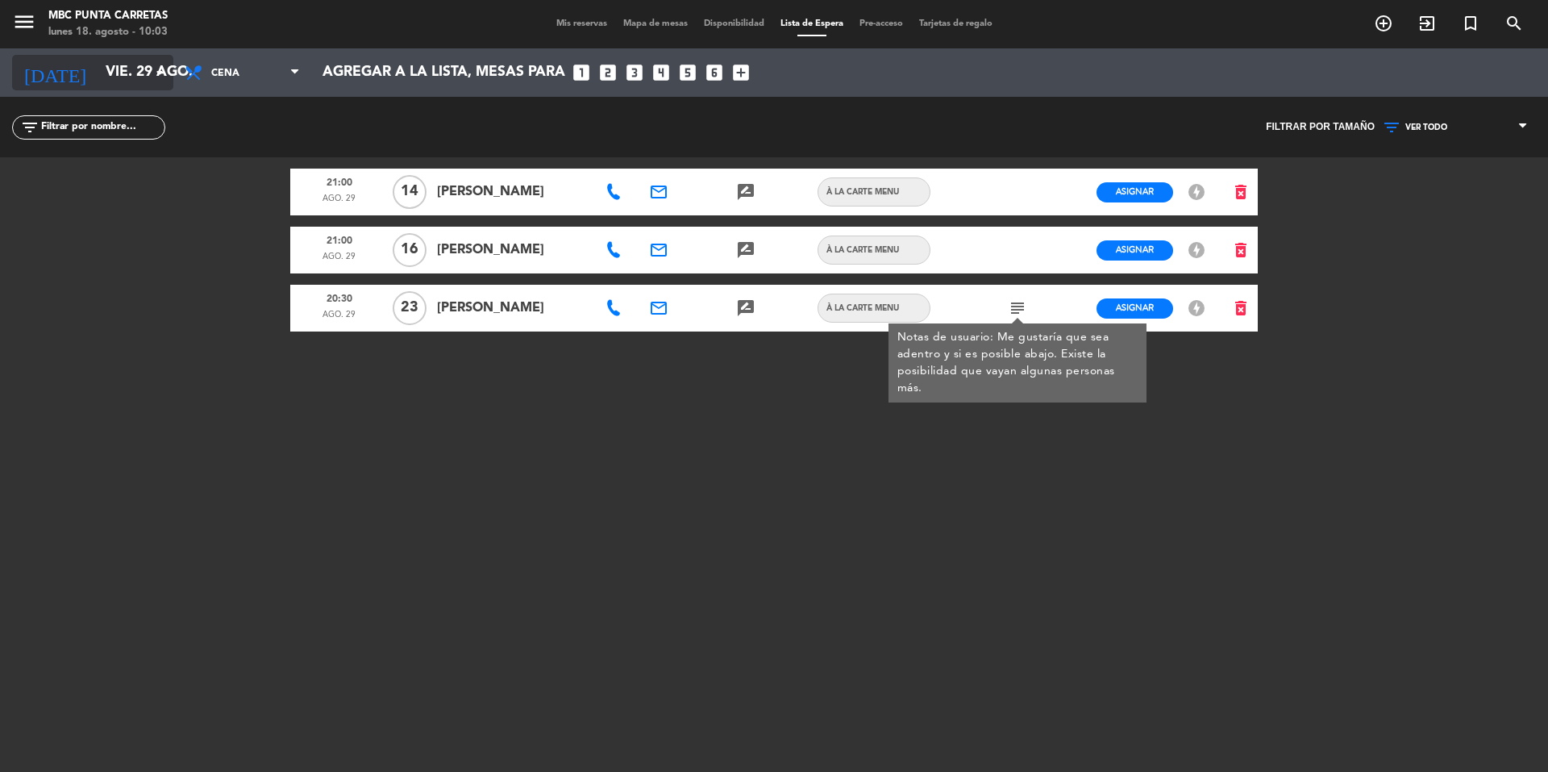
click at [126, 83] on input "vie. 29 ago." at bounding box center [191, 72] width 187 height 32
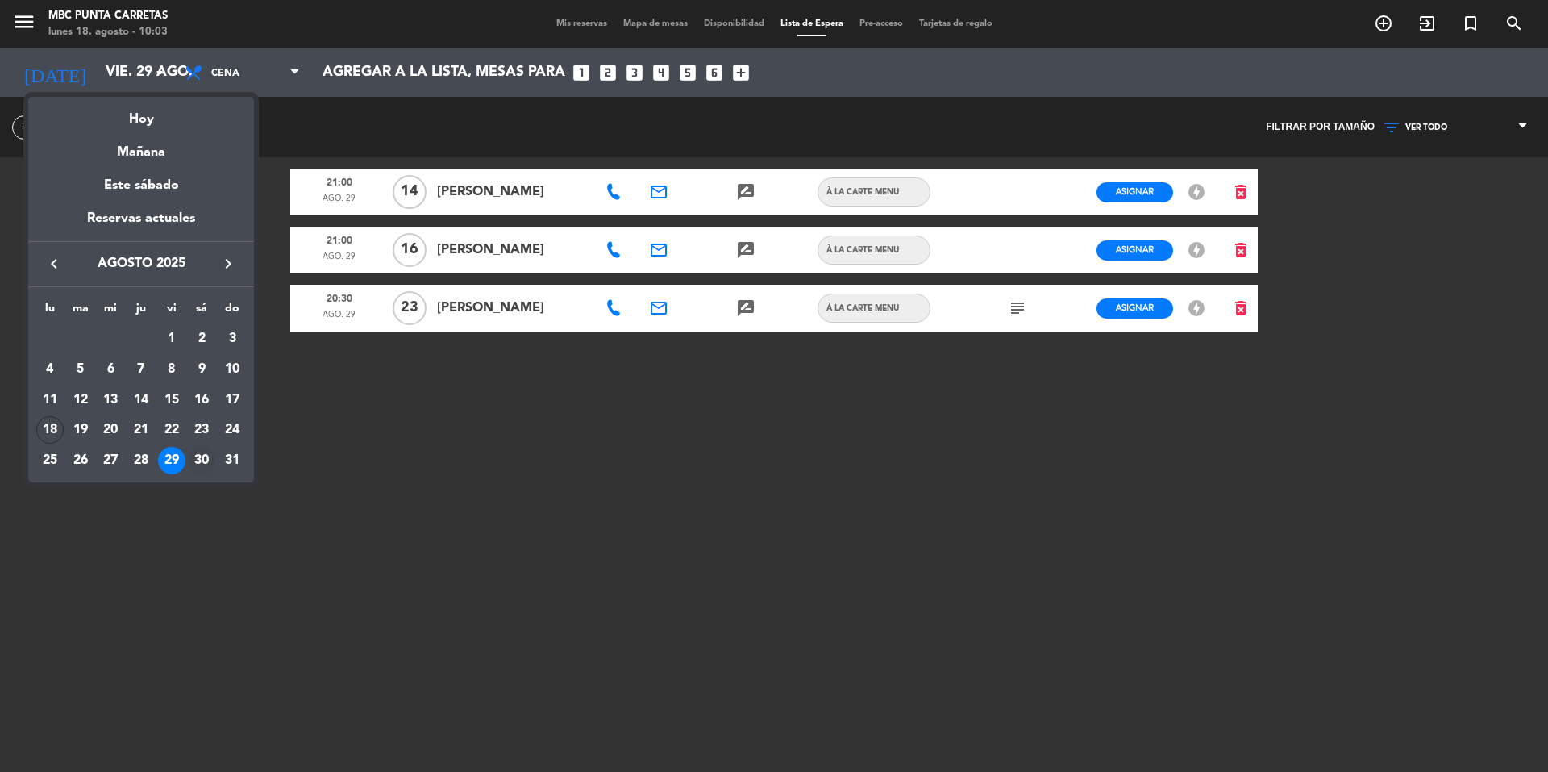
click at [206, 460] on div "30" at bounding box center [201, 460] width 27 height 27
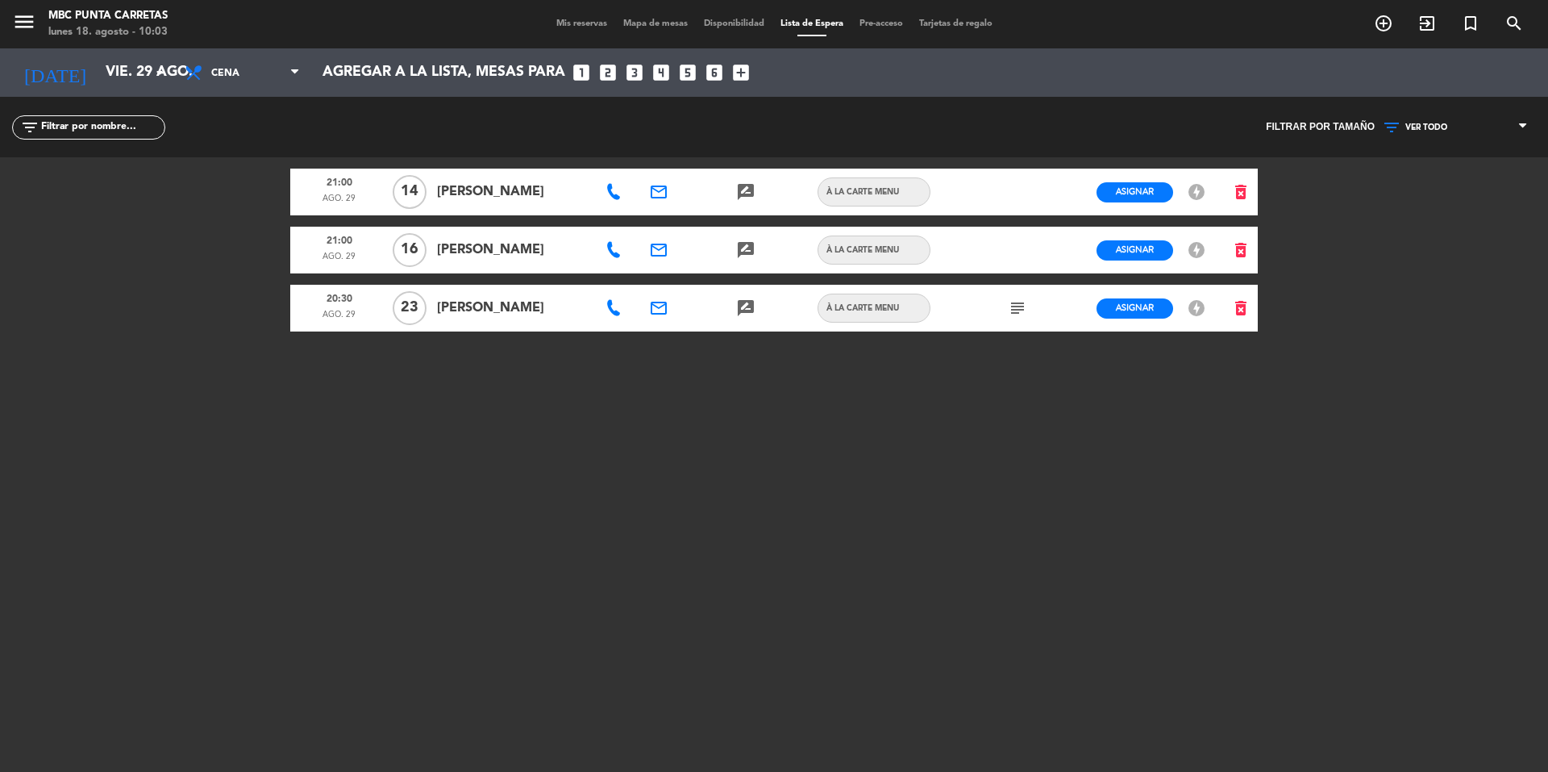
type input "sáb. 30 ago."
click at [577, 25] on span "Mis reservas" at bounding box center [581, 23] width 67 height 9
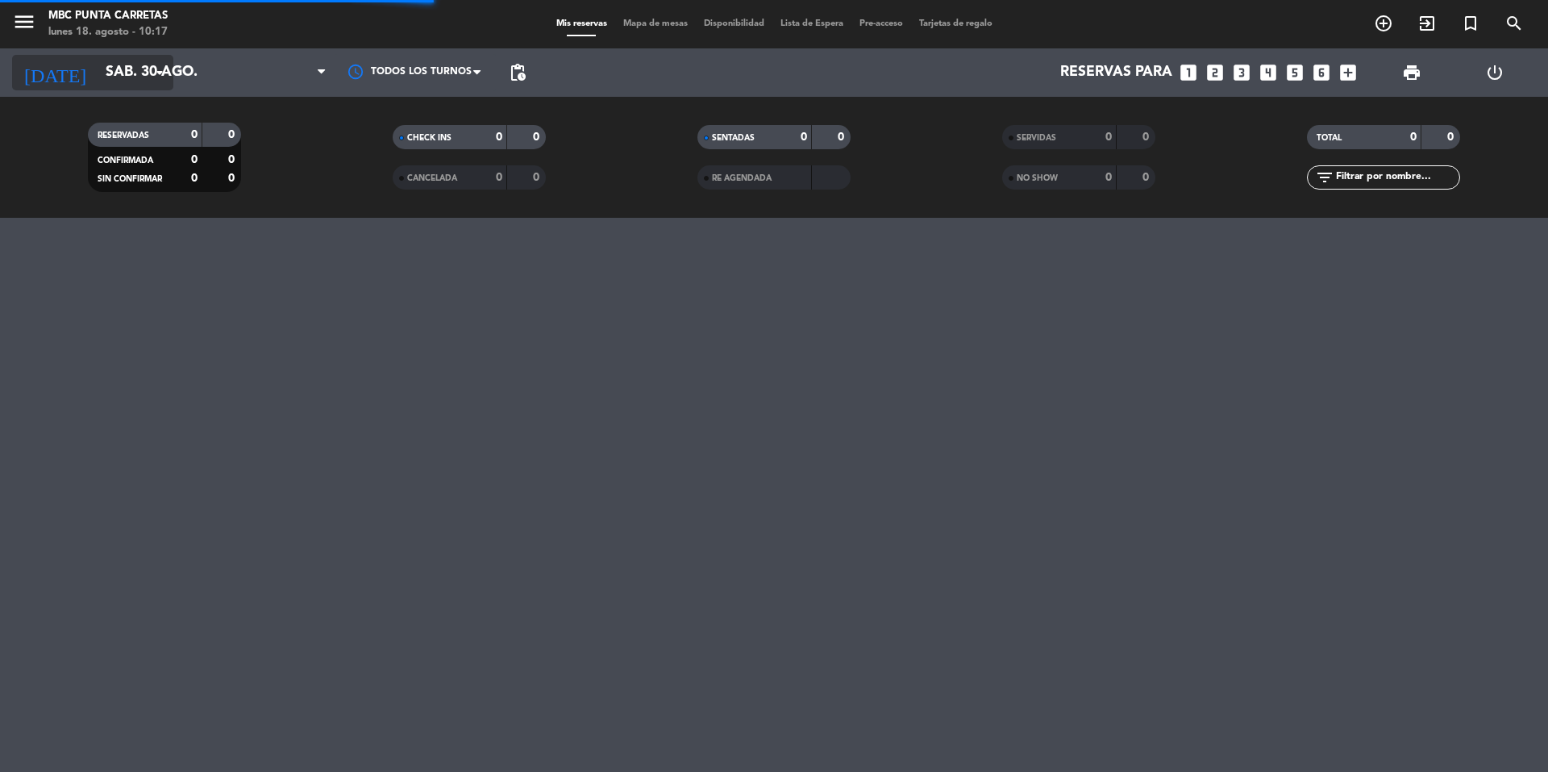
click at [98, 88] on input "sáb. 30 ago." at bounding box center [191, 72] width 187 height 32
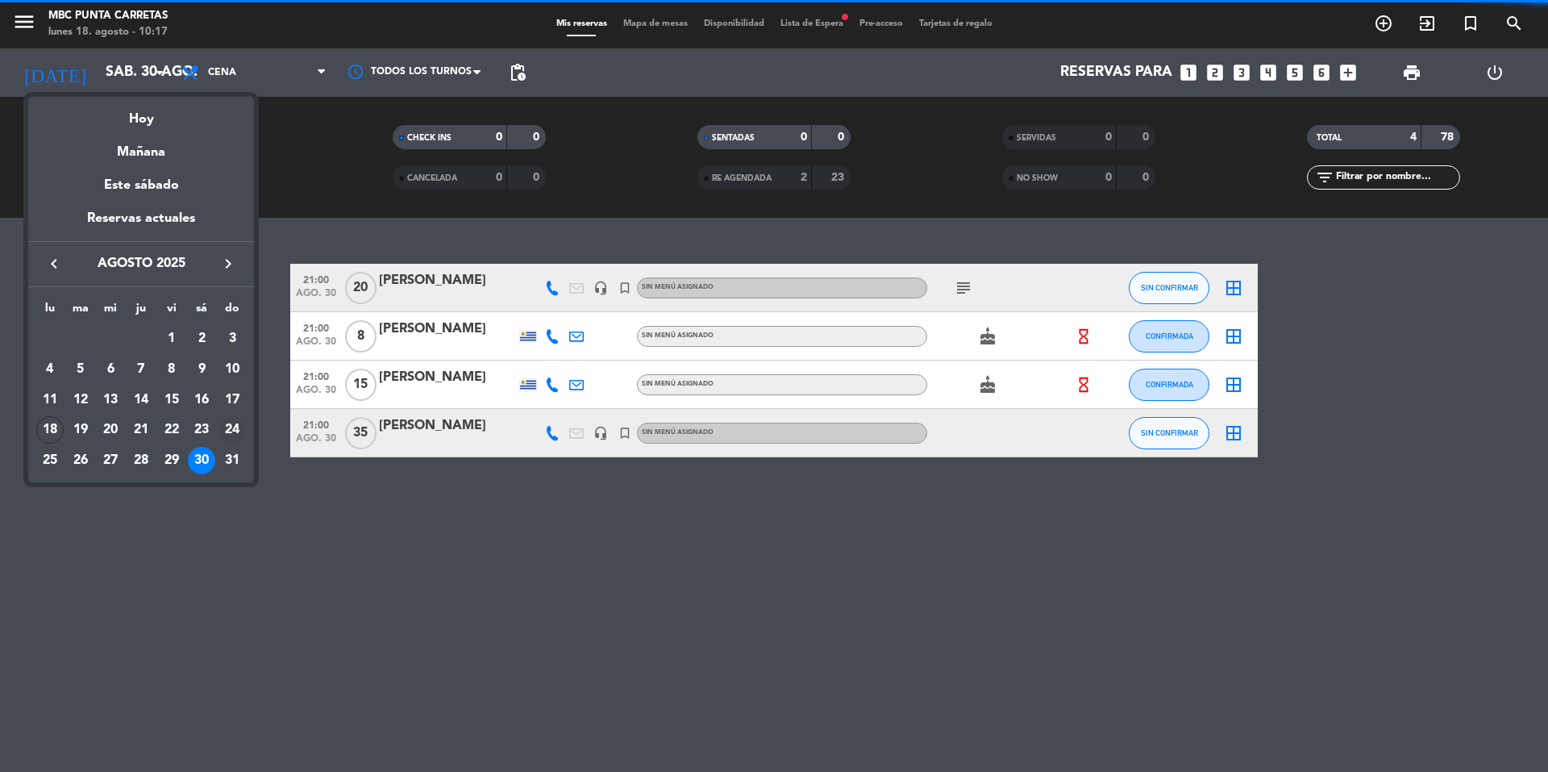
click at [232, 426] on div "24" at bounding box center [231, 429] width 27 height 27
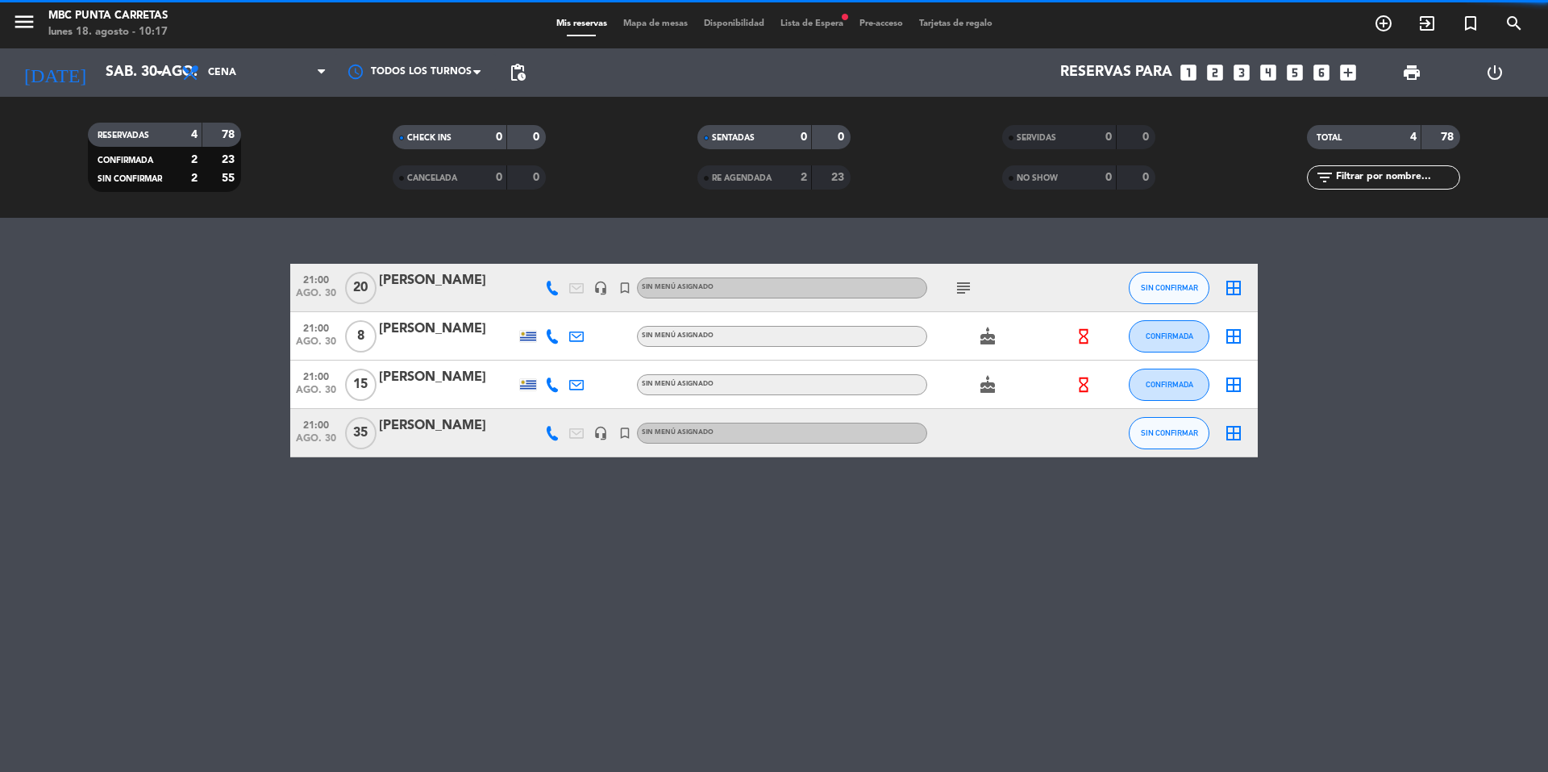
type input "dom. 24 ago."
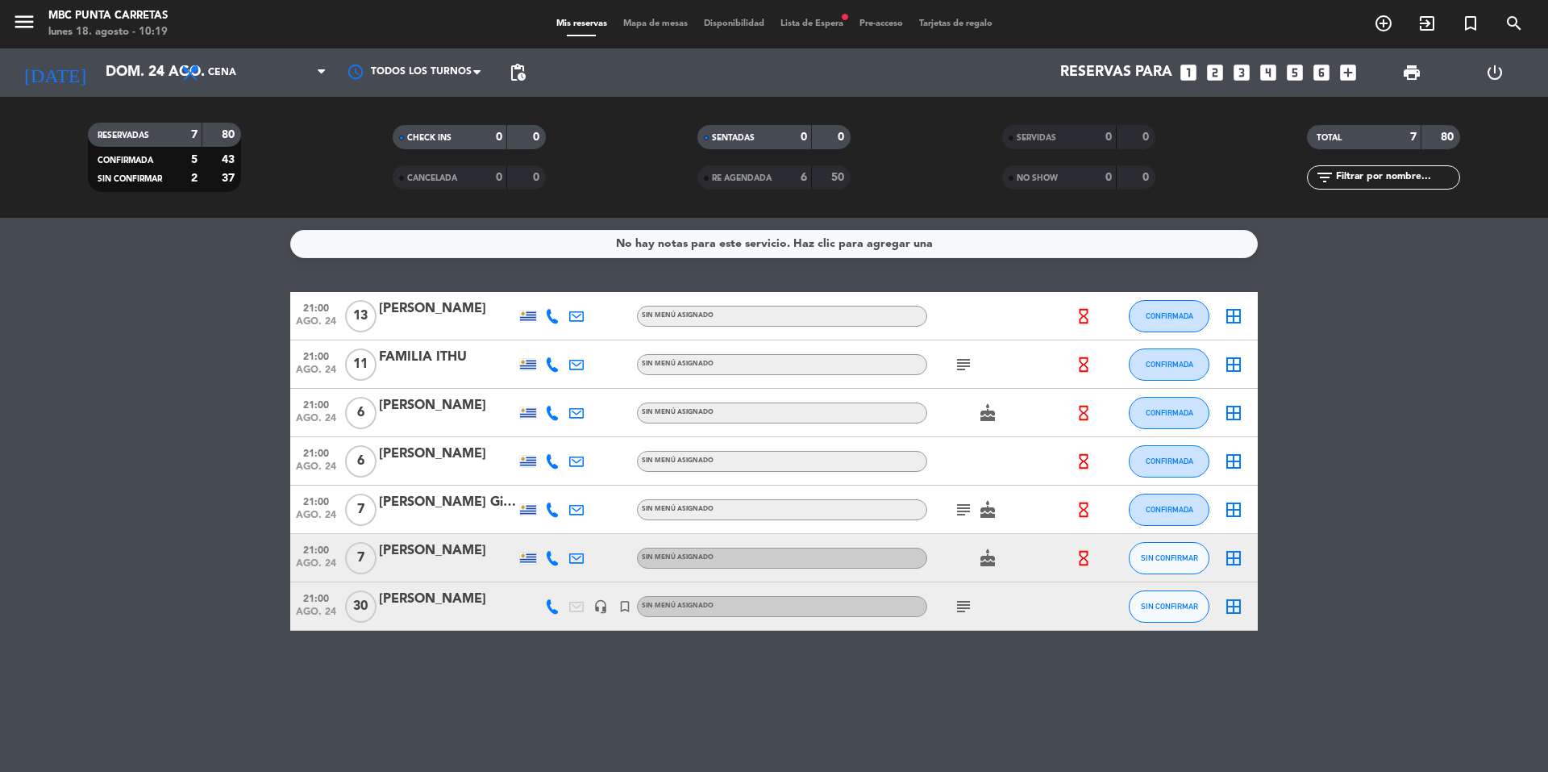
click at [806, 24] on span "Lista de Espera fiber_manual_record" at bounding box center [811, 23] width 79 height 9
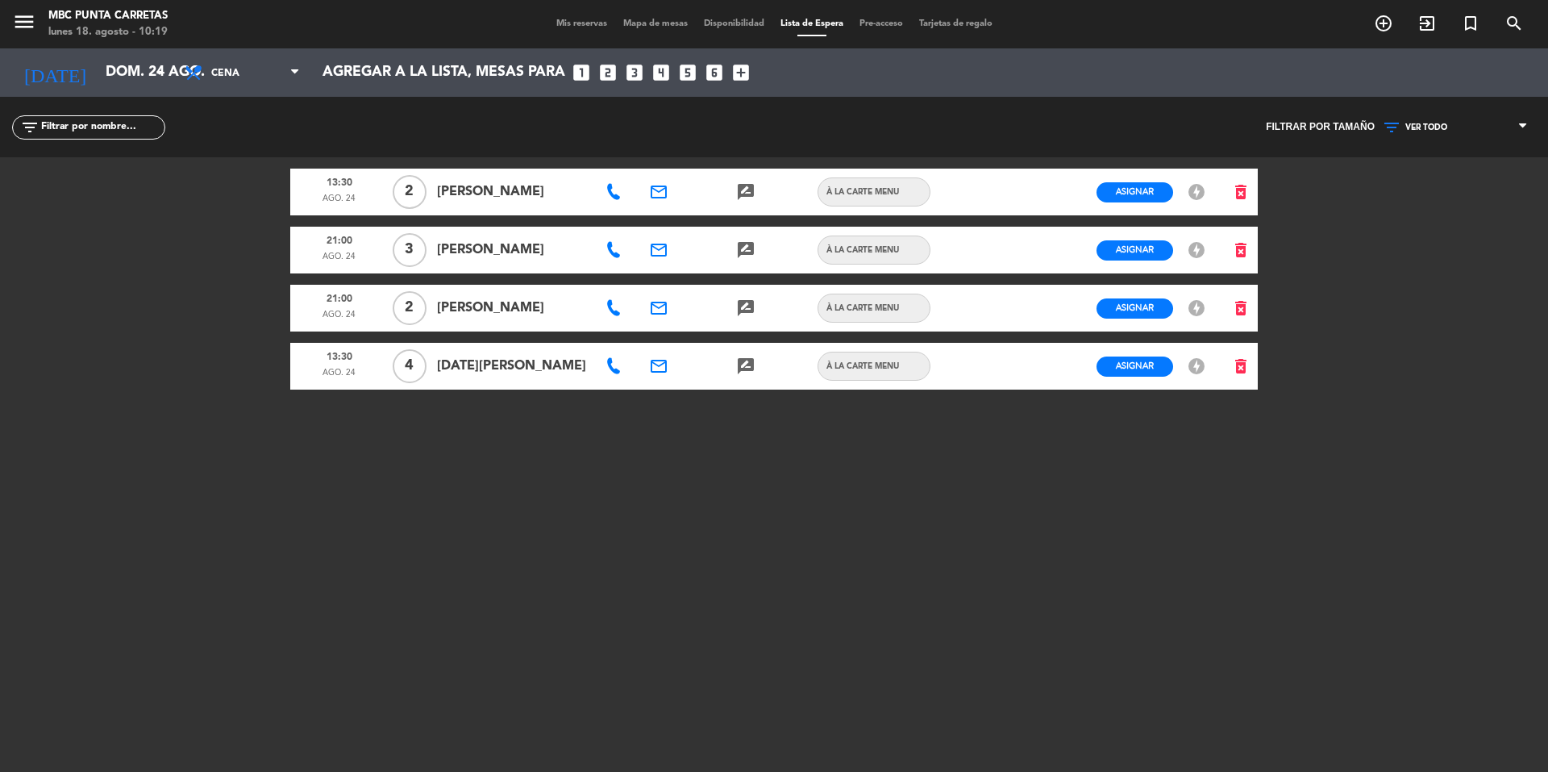
click at [583, 23] on span "Mis reservas" at bounding box center [581, 23] width 67 height 9
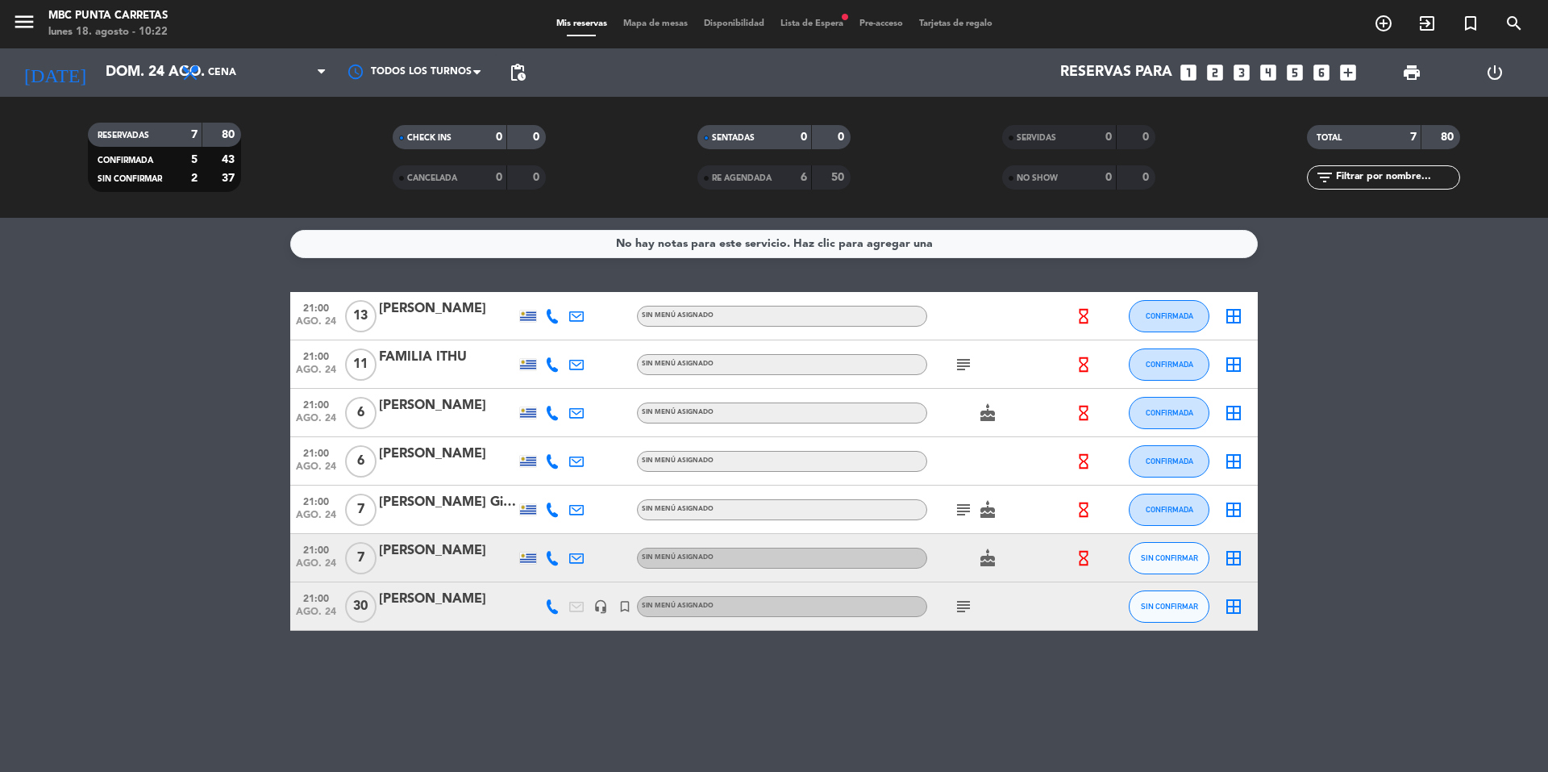
click at [814, 28] on span "Lista de Espera fiber_manual_record" at bounding box center [811, 23] width 79 height 9
